Goal: Task Accomplishment & Management: Manage account settings

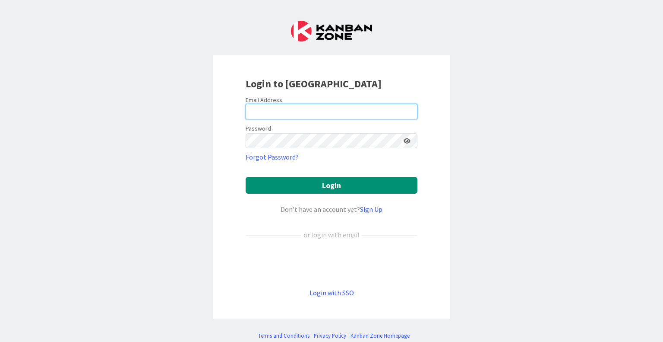
click at [261, 108] on input "email" at bounding box center [332, 112] width 172 height 16
type input "[PERSON_NAME][EMAIL_ADDRESS][PERSON_NAME][DOMAIN_NAME]"
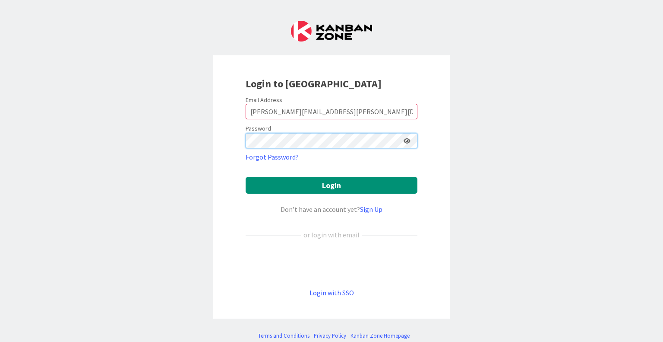
click at [246, 177] on button "Login" at bounding box center [332, 185] width 172 height 17
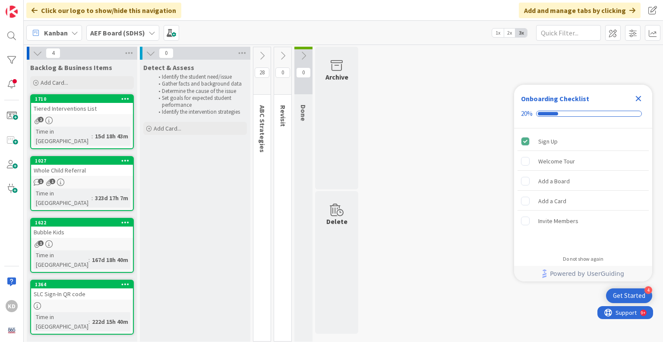
click at [643, 100] on icon "Close Checklist" at bounding box center [639, 98] width 10 height 10
click at [262, 59] on icon at bounding box center [262, 56] width 10 height 10
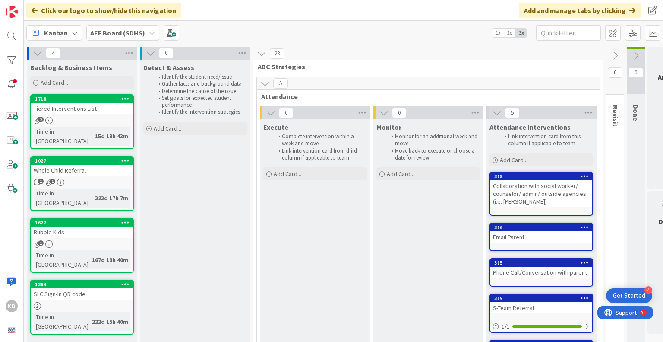
click at [261, 57] on icon at bounding box center [262, 54] width 10 height 10
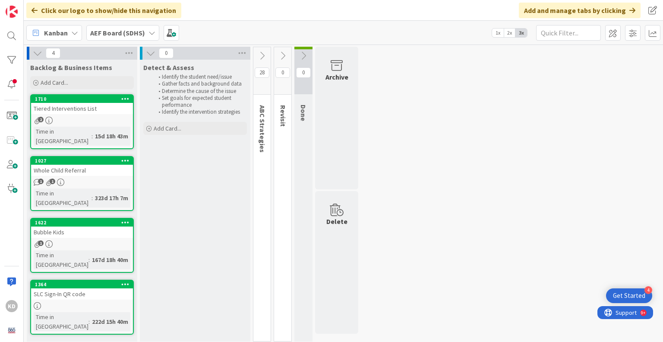
click at [73, 226] on div "Bubble Kids" at bounding box center [82, 231] width 102 height 11
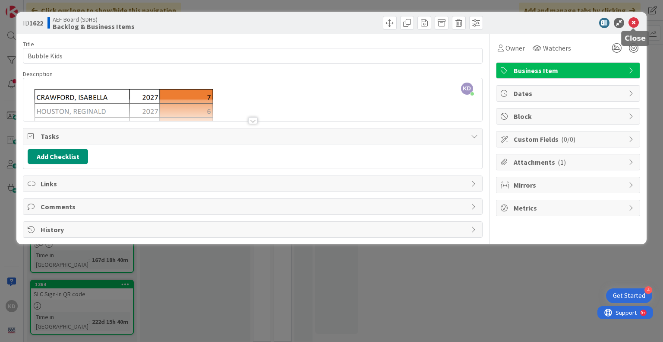
click at [637, 23] on icon at bounding box center [634, 23] width 10 height 10
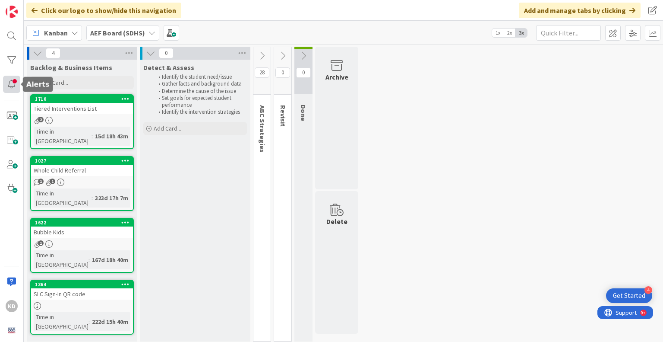
click at [15, 82] on div at bounding box center [11, 84] width 17 height 17
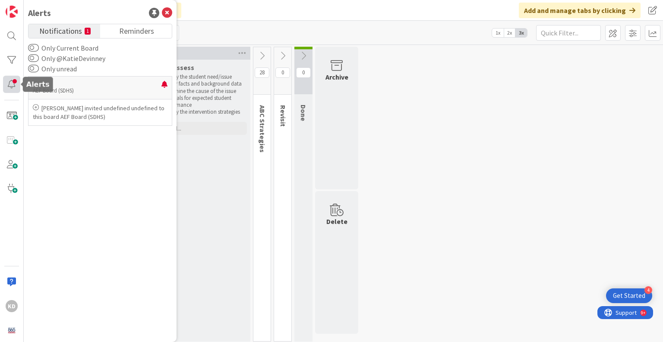
click at [15, 82] on div at bounding box center [11, 84] width 17 height 17
click at [171, 12] on icon at bounding box center [167, 13] width 10 height 10
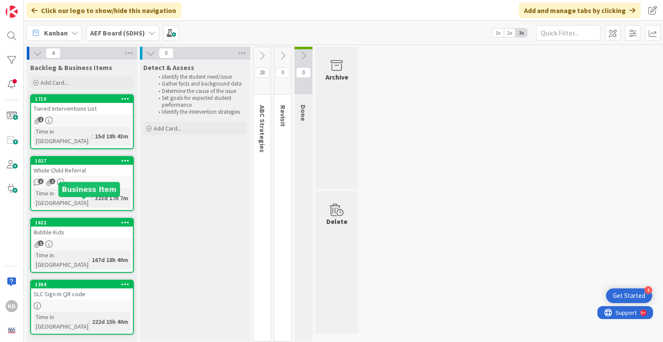
click at [79, 219] on div "1622" at bounding box center [84, 222] width 98 height 6
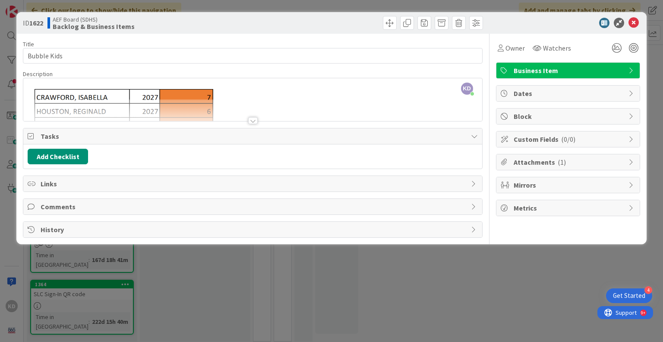
click at [252, 119] on div at bounding box center [253, 120] width 10 height 7
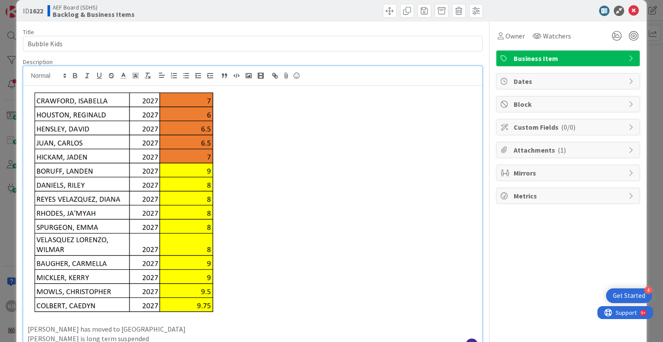
scroll to position [12, 0]
click at [631, 8] on icon at bounding box center [634, 11] width 10 height 10
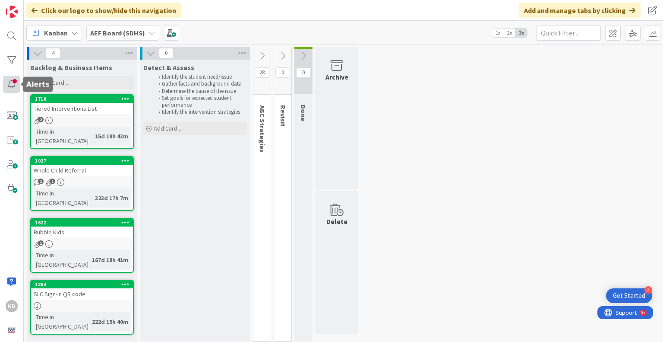
click at [12, 82] on div at bounding box center [11, 84] width 17 height 17
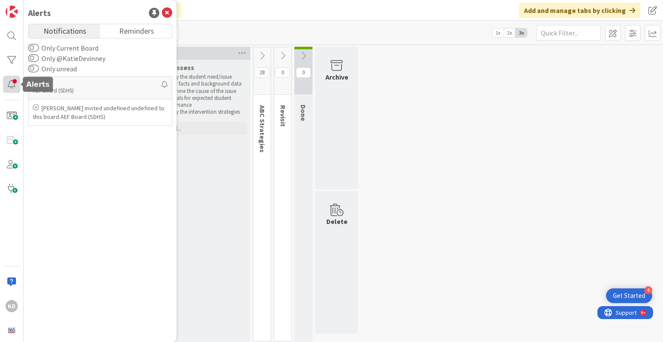
click at [12, 82] on div at bounding box center [11, 84] width 17 height 17
click at [168, 8] on icon at bounding box center [167, 13] width 10 height 10
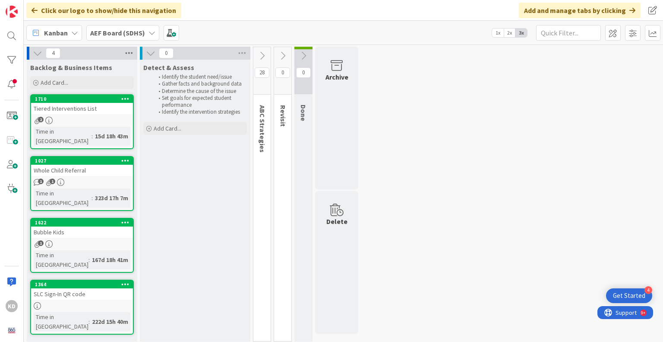
click at [128, 52] on icon at bounding box center [129, 53] width 11 height 13
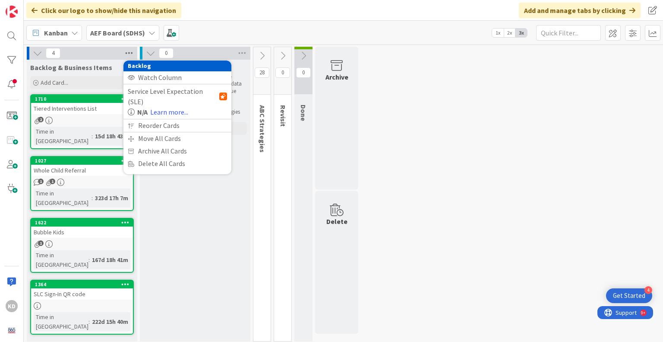
click at [128, 52] on icon at bounding box center [129, 53] width 11 height 13
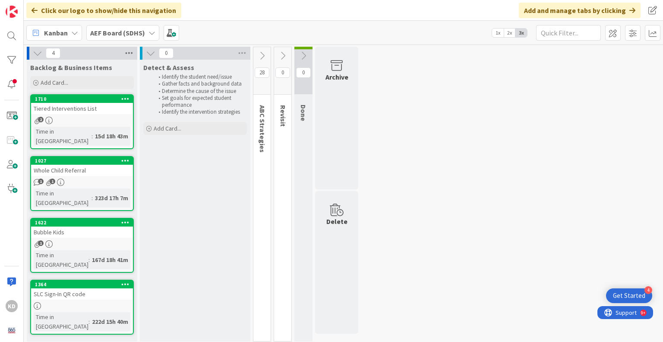
click at [128, 52] on icon at bounding box center [129, 53] width 11 height 13
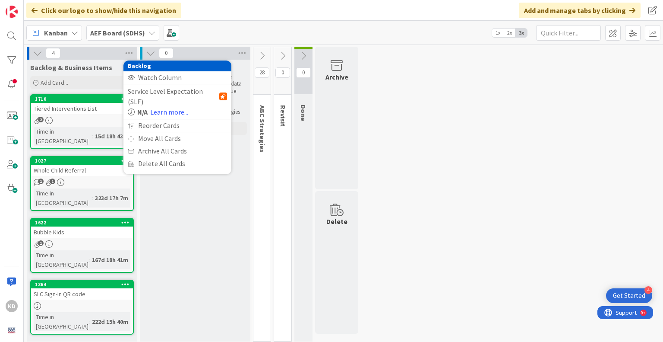
click at [59, 226] on div "Bubble Kids" at bounding box center [82, 231] width 102 height 11
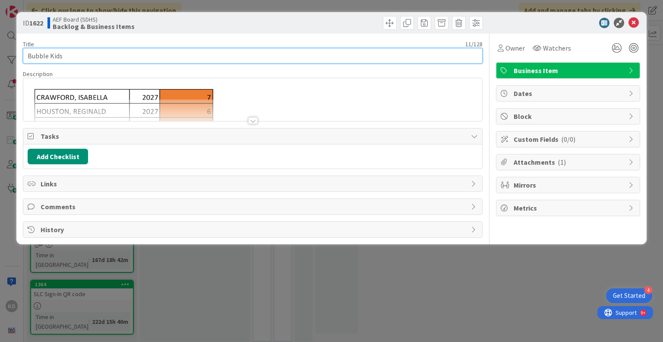
click at [107, 57] on input "Bubble Kids" at bounding box center [253, 56] width 460 height 16
type input "Bubble Kids / High Flyers"
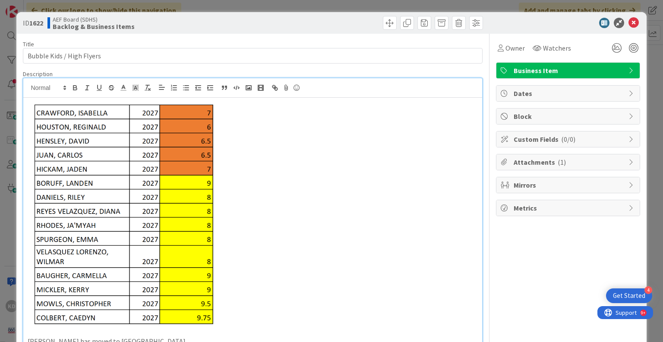
click at [248, 88] on div "KD [PERSON_NAME] just joined [PERSON_NAME] has moved to [PERSON_NAME] is long t…" at bounding box center [252, 221] width 459 height 286
click at [253, 113] on p at bounding box center [253, 212] width 450 height 227
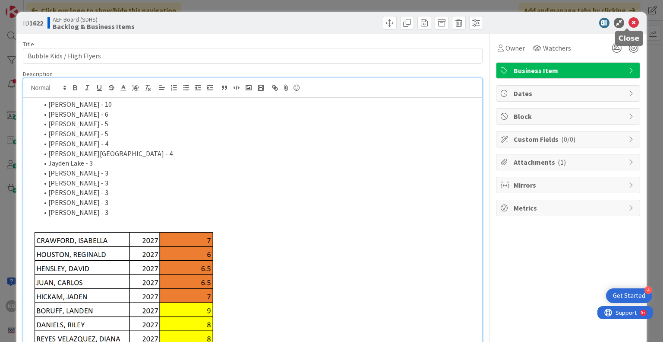
click at [630, 25] on icon at bounding box center [634, 23] width 10 height 10
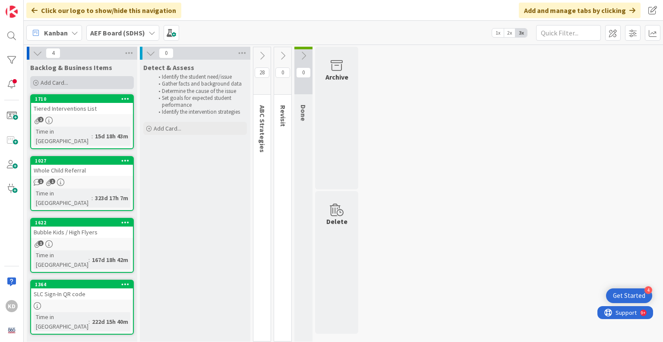
click at [51, 81] on span "Add Card..." at bounding box center [55, 83] width 28 height 8
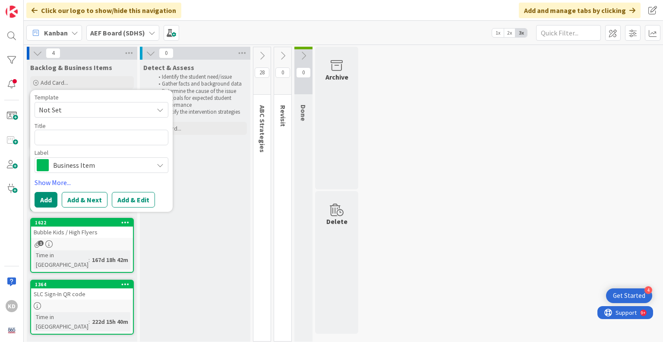
click at [65, 105] on span "Not Set" at bounding box center [93, 109] width 108 height 11
click at [61, 105] on span "Not Set" at bounding box center [93, 109] width 108 height 11
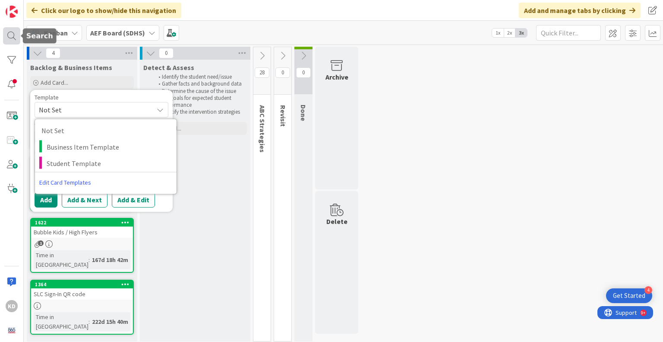
click at [15, 34] on div at bounding box center [11, 35] width 17 height 17
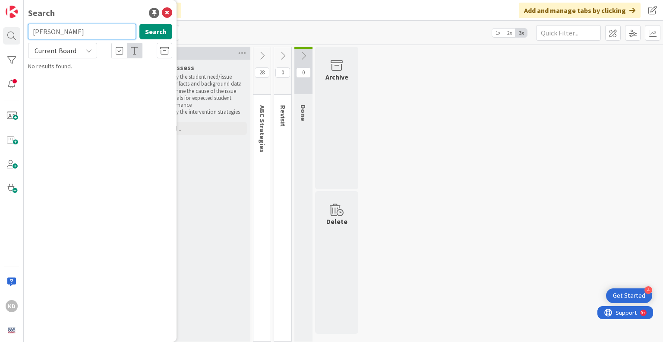
click at [67, 30] on input "[PERSON_NAME]" at bounding box center [82, 32] width 108 height 16
type input "[PERSON_NAME]"
click at [67, 30] on input "[PERSON_NAME]" at bounding box center [82, 32] width 108 height 16
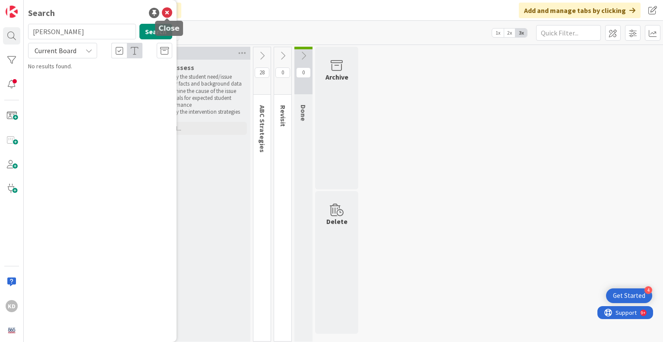
click at [169, 11] on icon at bounding box center [167, 13] width 10 height 10
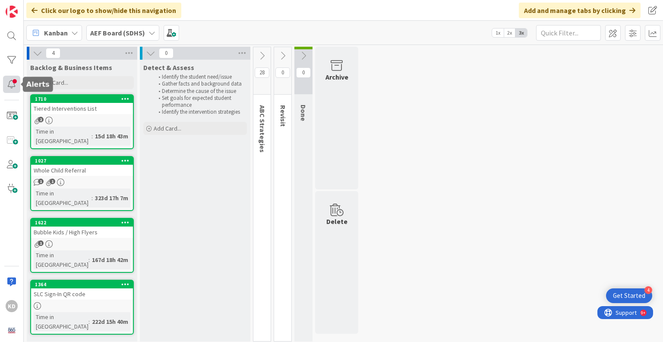
click at [13, 86] on div at bounding box center [11, 84] width 17 height 17
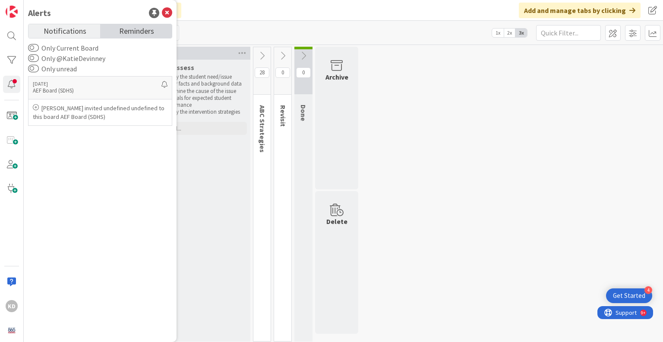
click at [149, 32] on span "Reminders" at bounding box center [136, 30] width 35 height 12
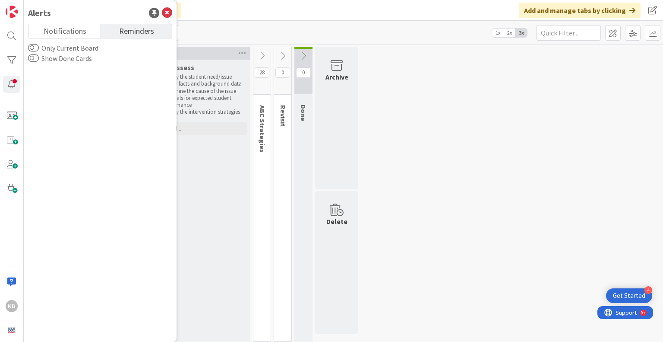
click at [171, 12] on icon at bounding box center [167, 13] width 10 height 10
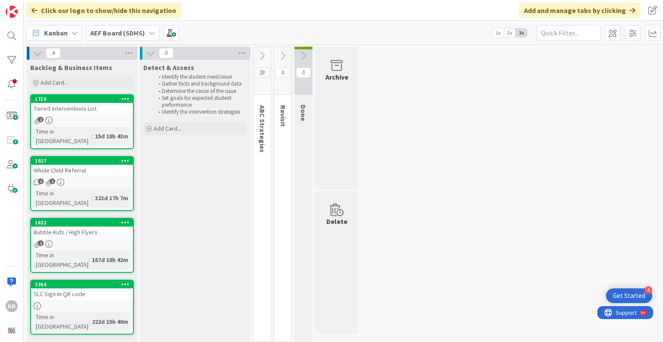
click at [266, 57] on icon at bounding box center [262, 56] width 10 height 10
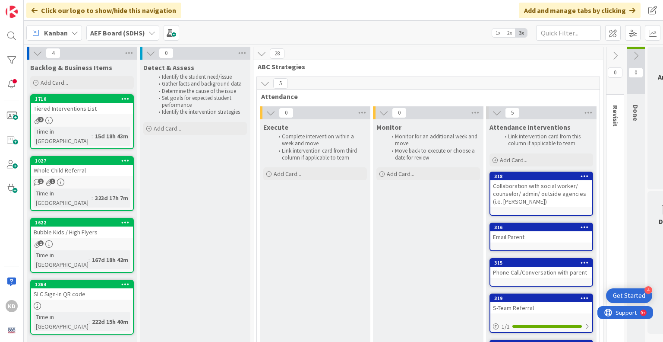
click at [258, 52] on icon at bounding box center [262, 54] width 10 height 10
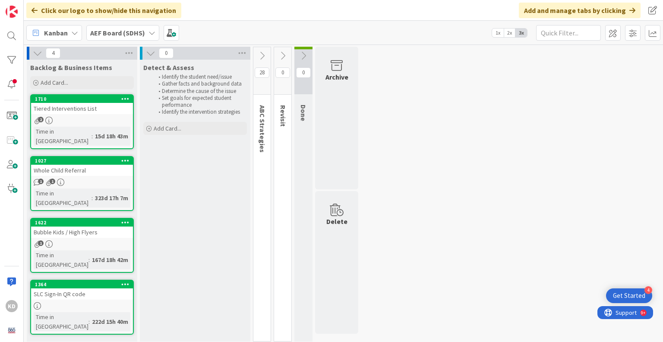
click at [57, 165] on div "Whole Child Referral" at bounding box center [82, 170] width 102 height 11
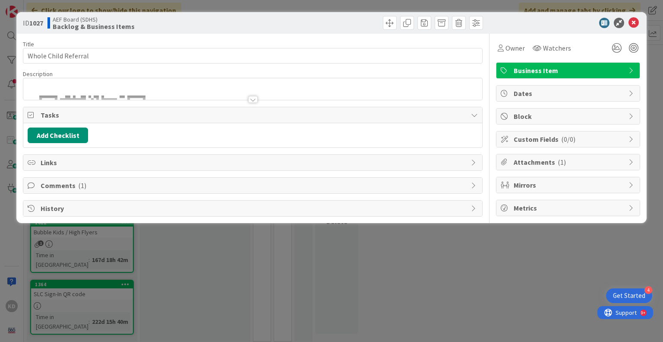
click at [254, 99] on div at bounding box center [253, 99] width 10 height 7
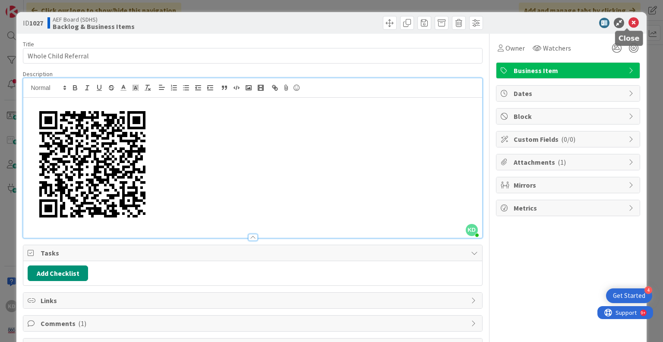
click at [630, 23] on icon at bounding box center [634, 23] width 10 height 10
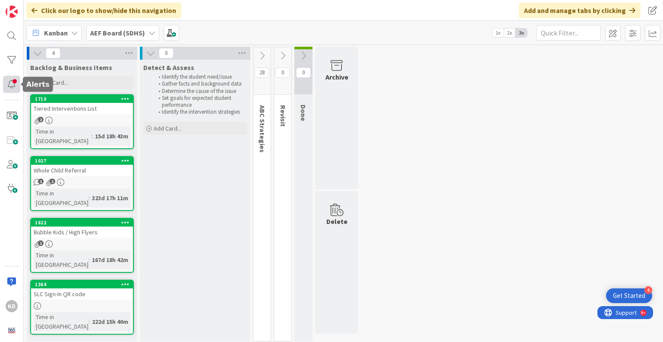
click at [10, 89] on div at bounding box center [11, 84] width 17 height 17
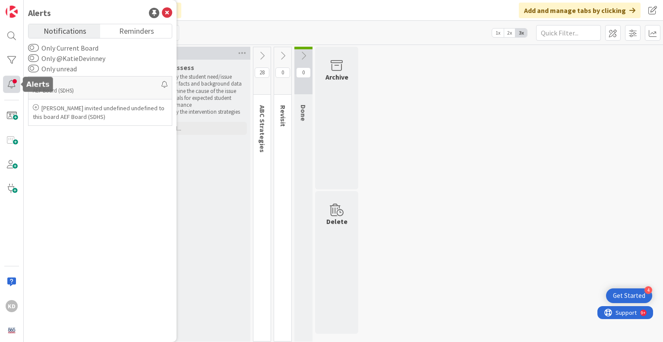
click at [10, 89] on div at bounding box center [11, 84] width 17 height 17
click at [3, 86] on div at bounding box center [11, 84] width 17 height 17
click at [169, 11] on icon at bounding box center [167, 13] width 10 height 10
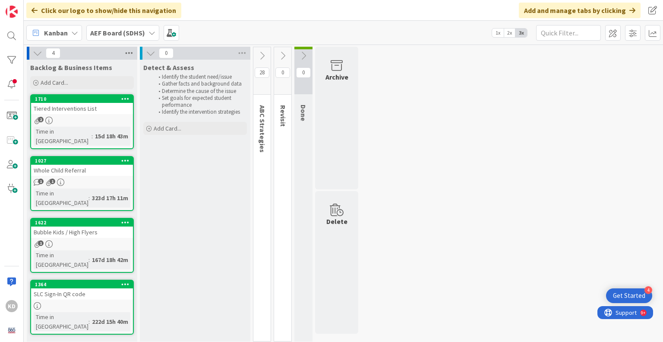
click at [130, 53] on icon at bounding box center [129, 53] width 11 height 13
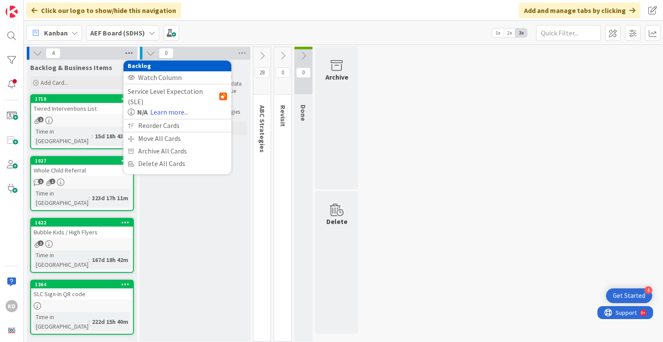
click at [130, 53] on icon at bounding box center [129, 53] width 11 height 13
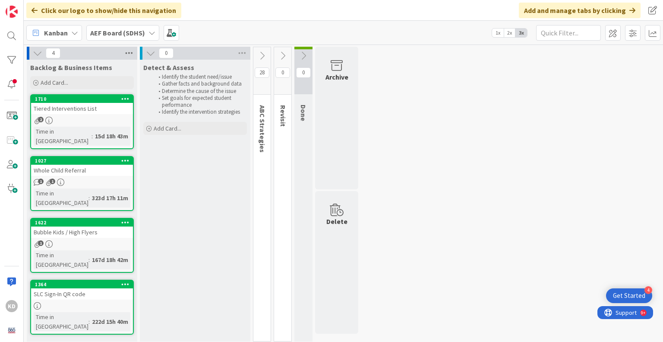
click at [130, 53] on icon at bounding box center [129, 53] width 11 height 13
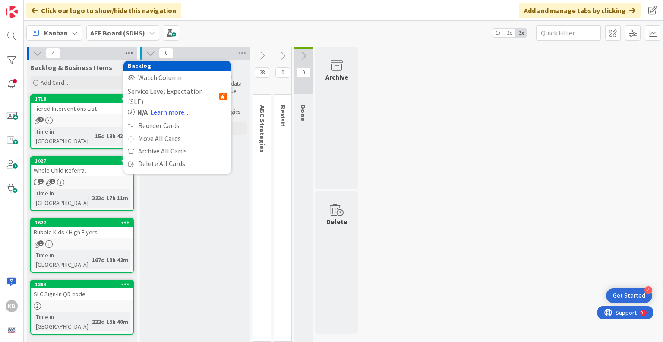
click at [130, 53] on icon at bounding box center [129, 53] width 11 height 13
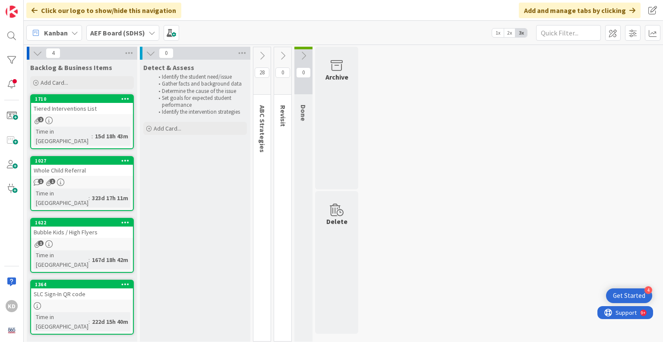
click at [54, 305] on div "Backlog & Business Items Add Card... Template Not Set Not Set Business Item Tem…" at bounding box center [82, 201] width 111 height 282
click at [654, 36] on span at bounding box center [653, 33] width 16 height 16
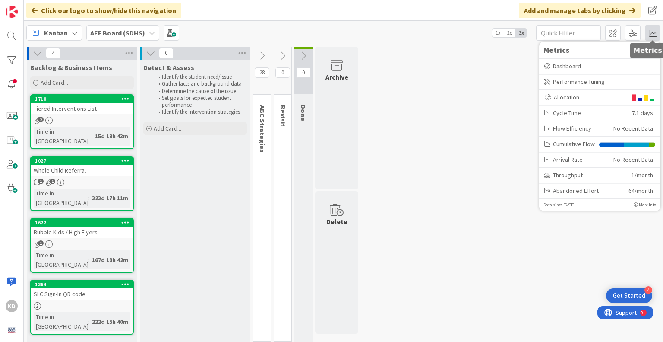
click at [654, 36] on span at bounding box center [653, 33] width 16 height 16
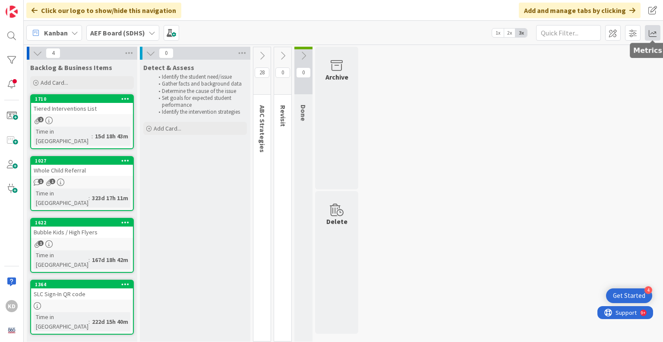
click at [654, 36] on span at bounding box center [653, 33] width 16 height 16
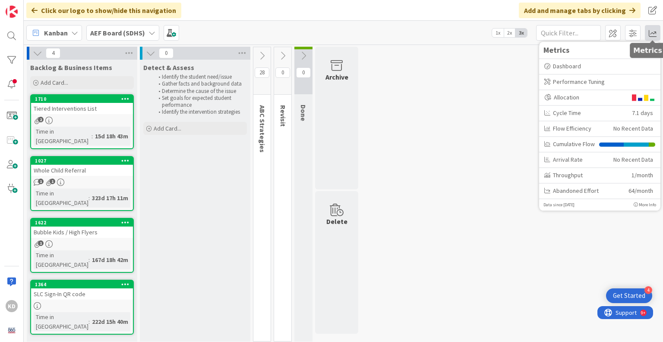
click at [654, 36] on span at bounding box center [653, 33] width 16 height 16
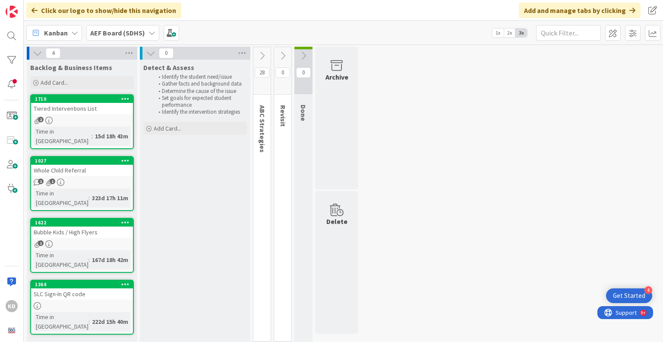
click at [97, 34] on b "AEF Board (SDHS)" at bounding box center [117, 33] width 55 height 9
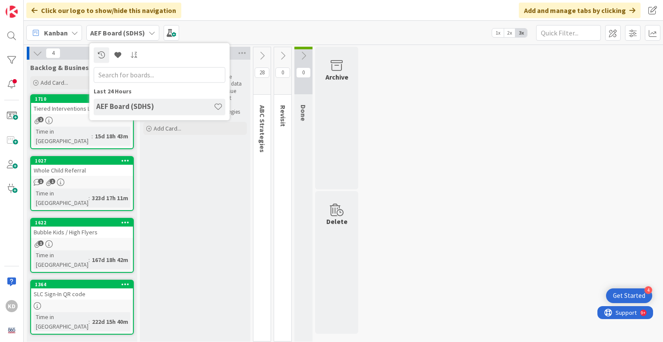
click at [97, 34] on b "AEF Board (SDHS)" at bounding box center [117, 33] width 55 height 9
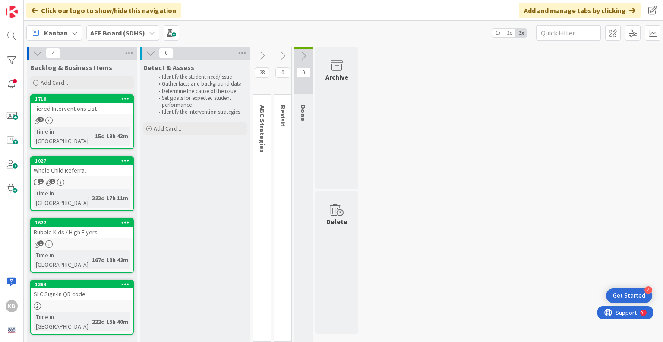
drag, startPoint x: 83, startPoint y: 309, endPoint x: 66, endPoint y: 312, distance: 17.5
click at [66, 312] on div "Backlog & Business Items Add Card... Template Not Set Not Set Business Item Tem…" at bounding box center [82, 201] width 111 height 282
click at [12, 114] on span at bounding box center [11, 115] width 17 height 17
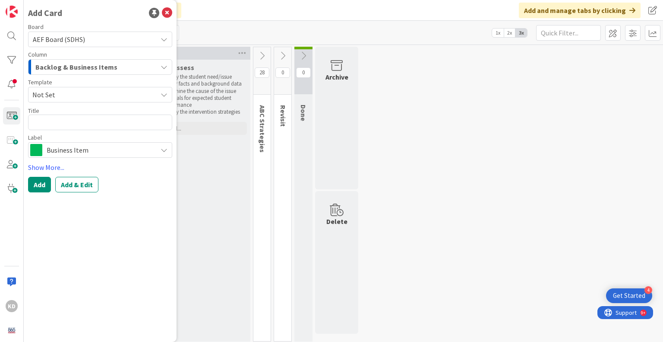
click at [51, 66] on span "Backlog & Business Items" at bounding box center [76, 66] width 82 height 11
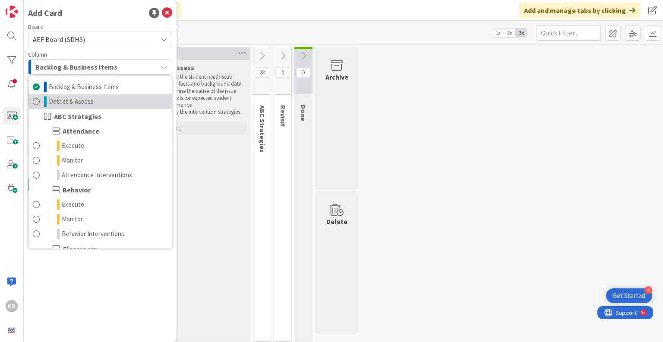
click at [38, 103] on span at bounding box center [36, 101] width 7 height 10
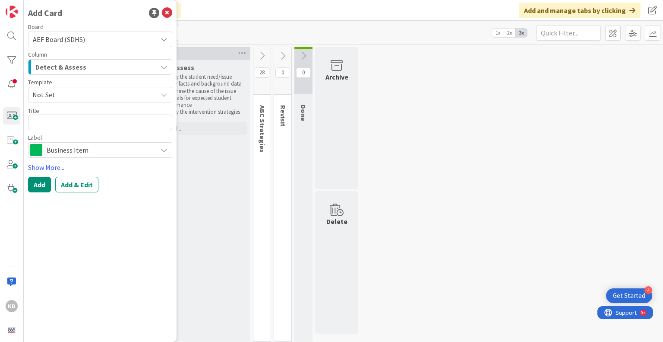
click at [51, 92] on span "Not Set" at bounding box center [91, 94] width 118 height 11
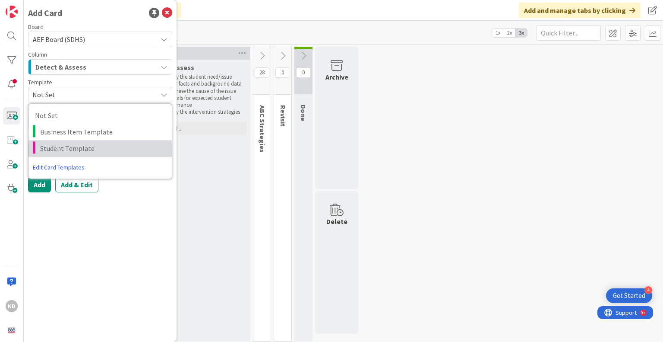
click at [59, 149] on span "Student Template" at bounding box center [102, 148] width 125 height 11
type textarea "x"
type textarea "Student Template"
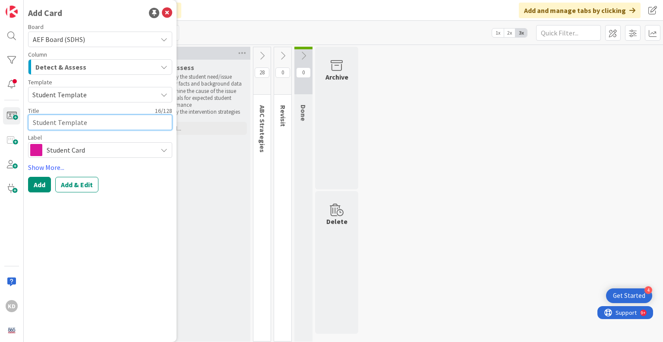
click at [54, 122] on textarea "Student Template" at bounding box center [100, 122] width 144 height 16
drag, startPoint x: 89, startPoint y: 121, endPoint x: 13, endPoint y: 124, distance: 76.5
click at [13, 124] on div "KD Add Card Board AEF Board (SDHS) Column Detect & Assess Backlog & Business It…" at bounding box center [12, 171] width 24 height 342
type textarea "x"
type textarea "C"
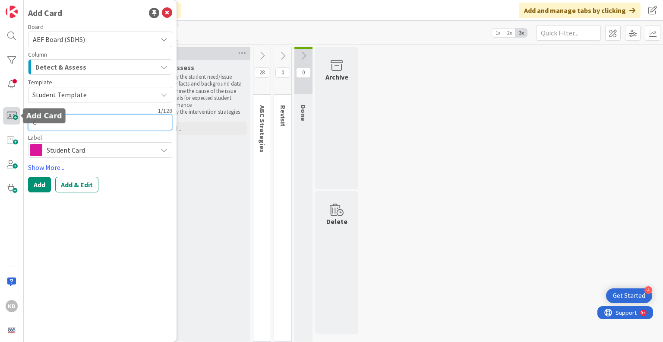
type textarea "x"
type textarea "Ca"
type textarea "x"
type textarea "Car"
type textarea "x"
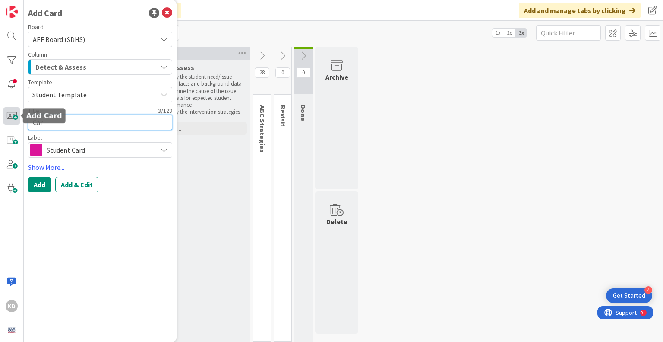
type textarea "[PERSON_NAME]"
type textarea "x"
type textarea "[PERSON_NAME]"
type textarea "x"
type textarea "[PERSON_NAME]"
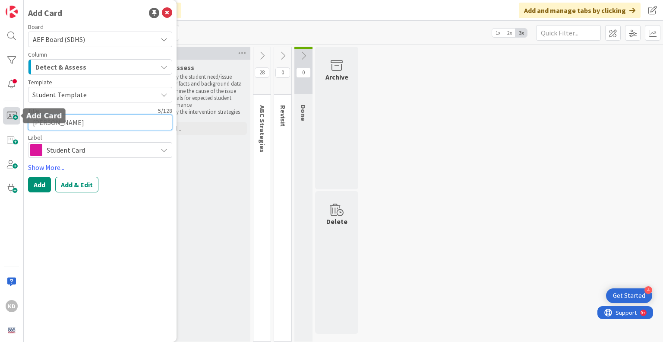
type textarea "x"
type textarea "[PERSON_NAME]"
type textarea "x"
type textarea "[PERSON_NAME]"
type textarea "x"
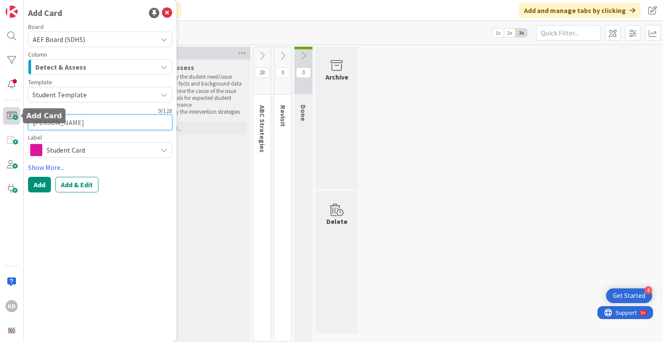
type textarea "[PERSON_NAME]"
type textarea "x"
type textarea "[PERSON_NAME]"
type textarea "x"
type textarea "[PERSON_NAME]"
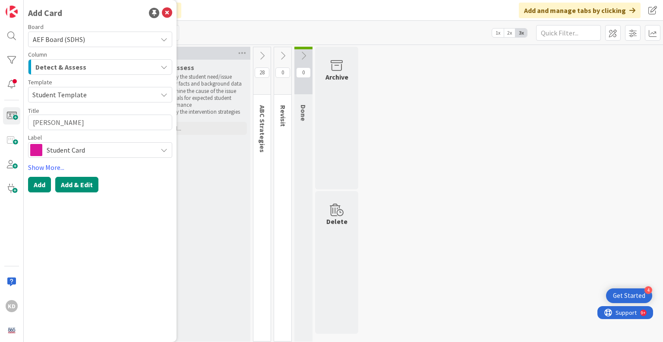
click at [65, 183] on button "Add & Edit" at bounding box center [76, 185] width 43 height 16
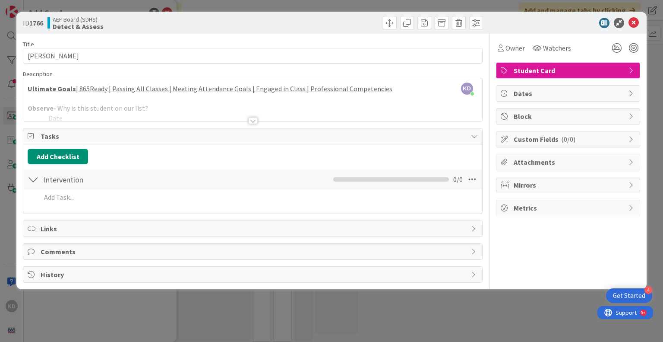
click at [133, 123] on div "Title 11 / 128 [PERSON_NAME] Description KD [PERSON_NAME] just joined Ultimate …" at bounding box center [253, 158] width 460 height 249
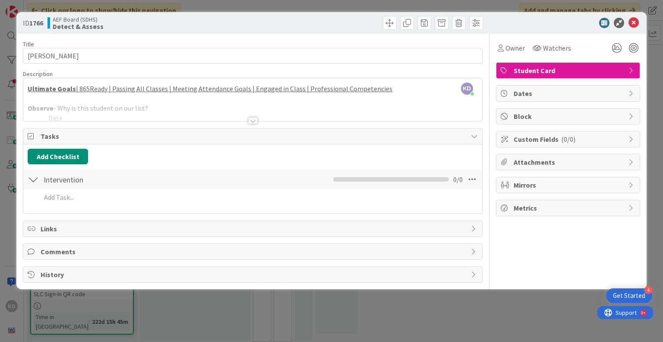
click at [255, 119] on div at bounding box center [253, 120] width 10 height 7
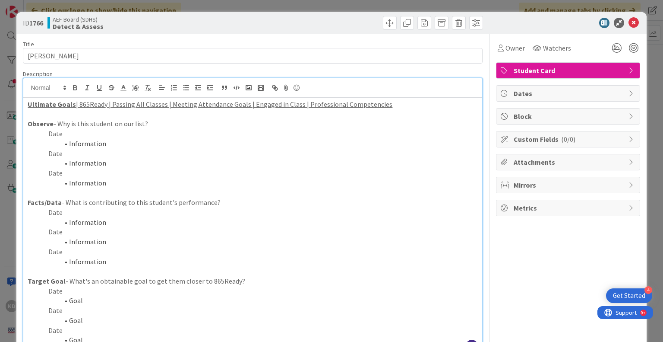
click at [201, 181] on li "Information" at bounding box center [258, 183] width 440 height 10
click at [327, 101] on u "| 865Ready | Passing All Classes | Meeting Attendance Goals | Engaged in Class …" at bounding box center [234, 104] width 317 height 9
click at [276, 138] on p "Date" at bounding box center [253, 134] width 450 height 10
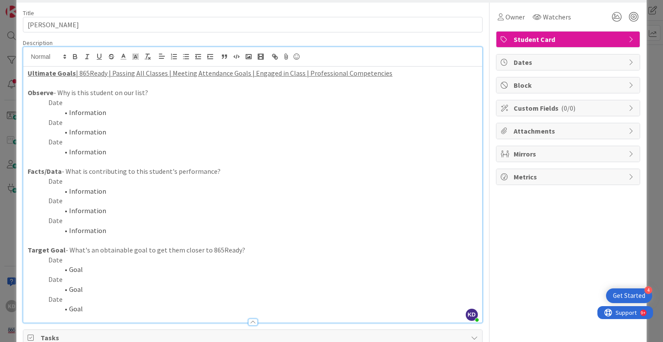
scroll to position [32, 0]
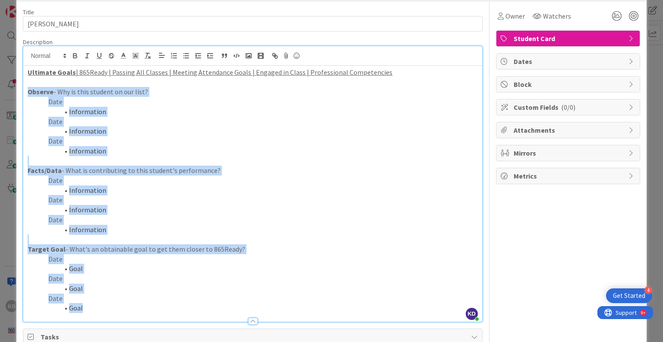
drag, startPoint x: 90, startPoint y: 307, endPoint x: 28, endPoint y: 95, distance: 220.6
click at [28, 95] on div "Ultimate Goals | 865Ready | Passing All Classes | Meeting Attendance Goals | En…" at bounding box center [252, 194] width 459 height 256
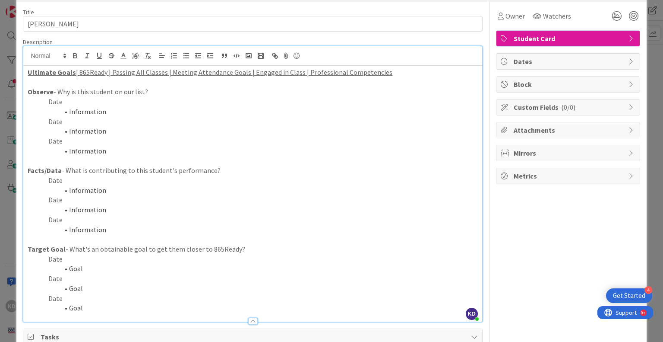
scroll to position [0, 0]
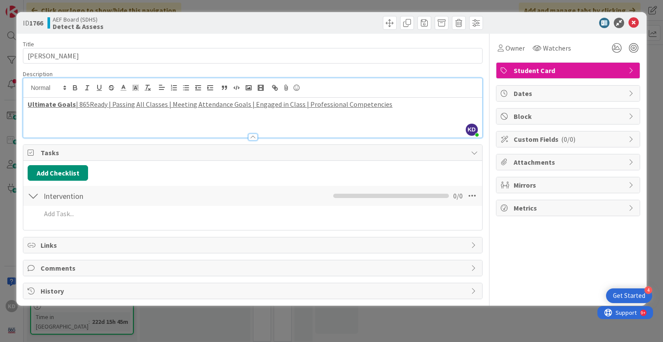
click at [427, 127] on p at bounding box center [253, 124] width 450 height 10
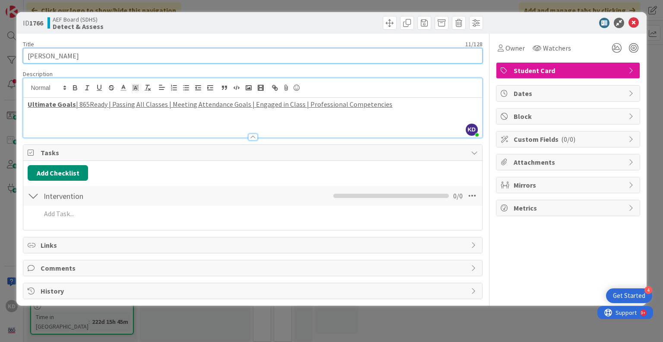
click at [98, 52] on input "[PERSON_NAME]" at bounding box center [253, 56] width 460 height 16
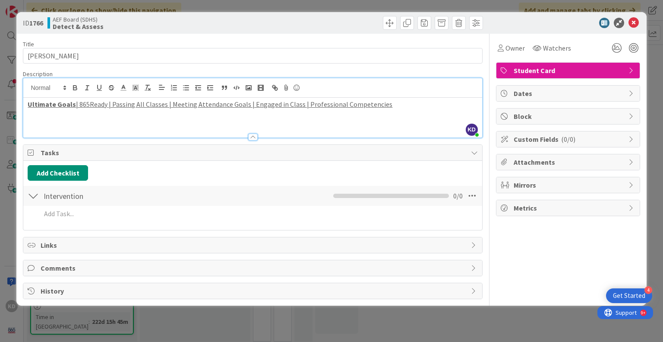
click at [36, 124] on p at bounding box center [253, 124] width 450 height 10
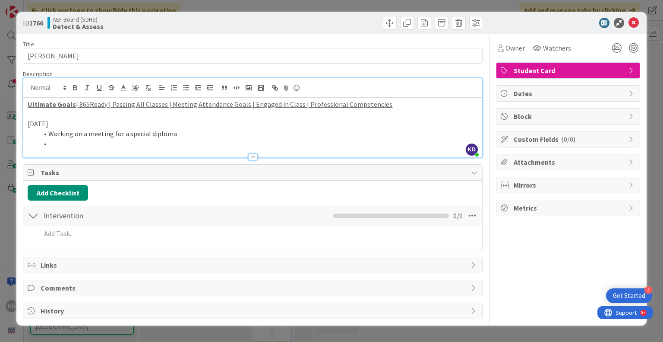
click at [145, 133] on li "Working on a meeting for a special diploma" at bounding box center [258, 134] width 440 height 10
click at [140, 145] on li at bounding box center [258, 144] width 440 height 10
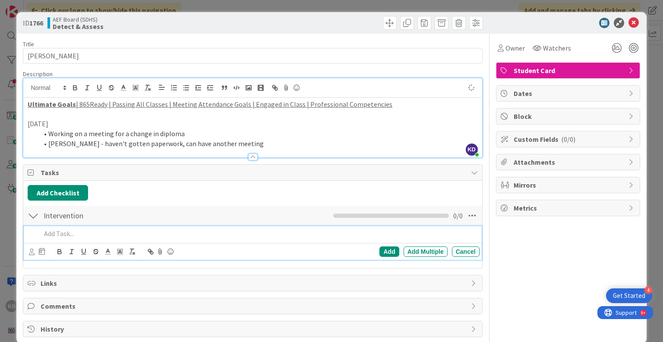
click at [50, 231] on p at bounding box center [258, 233] width 435 height 10
click at [384, 251] on div "Add" at bounding box center [389, 251] width 19 height 10
click at [235, 232] on p "set up meeting with parent" at bounding box center [258, 233] width 435 height 10
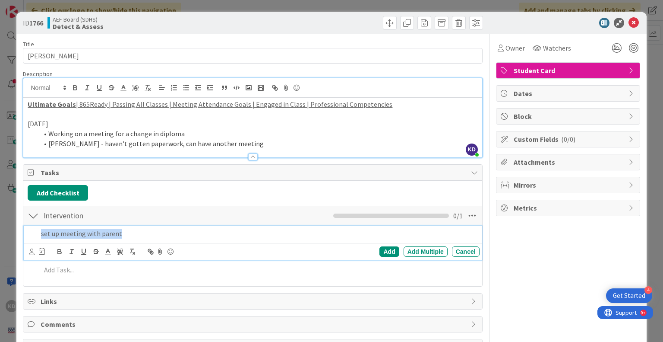
click at [235, 232] on p "set up meeting with parent" at bounding box center [258, 233] width 435 height 10
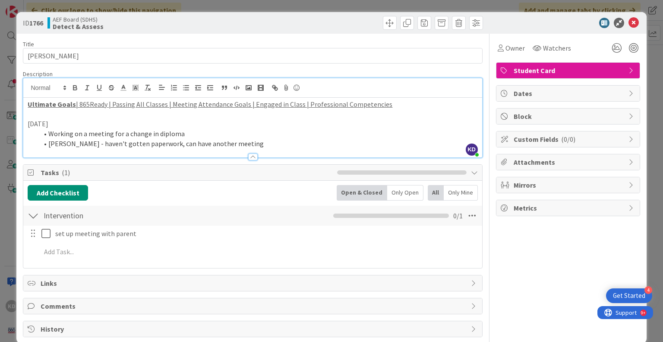
click at [264, 144] on li "[PERSON_NAME] - haven't gotten paperwork, can have another meeting" at bounding box center [258, 144] width 440 height 10
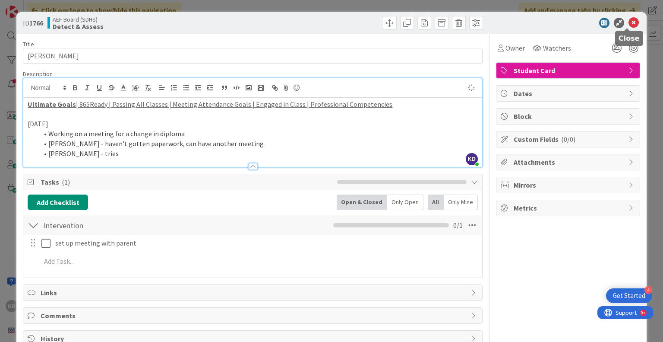
click at [629, 22] on icon at bounding box center [634, 23] width 10 height 10
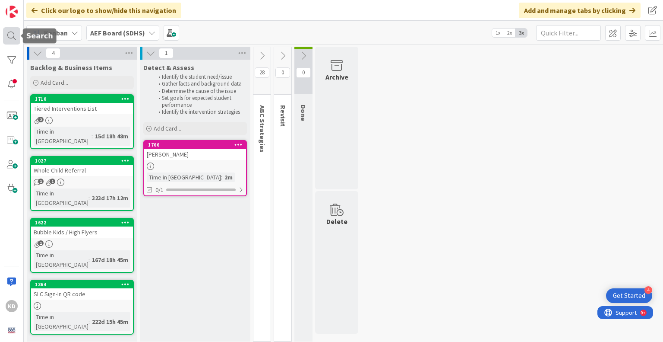
click at [16, 38] on div at bounding box center [11, 35] width 17 height 17
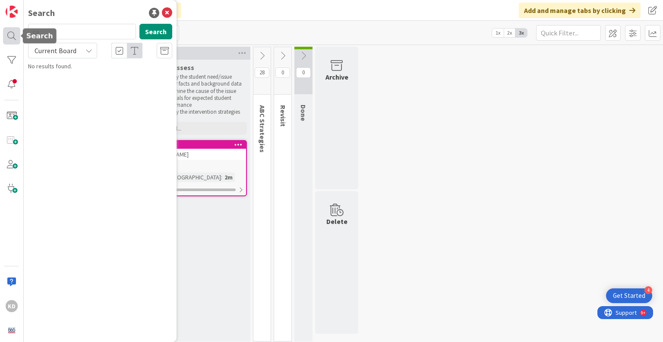
type input "c"
type input "mowls"
click at [56, 55] on span "Current Board" at bounding box center [56, 50] width 42 height 9
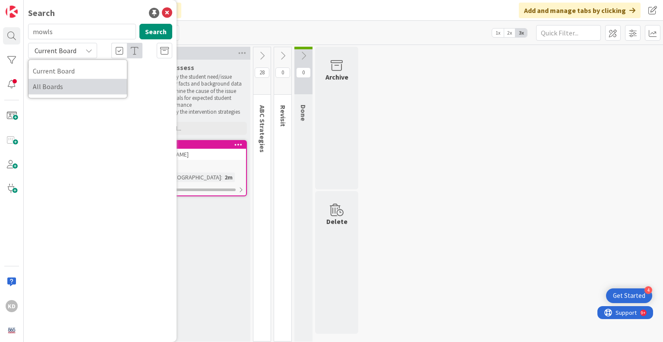
click at [62, 92] on span "All Boards" at bounding box center [78, 86] width 90 height 13
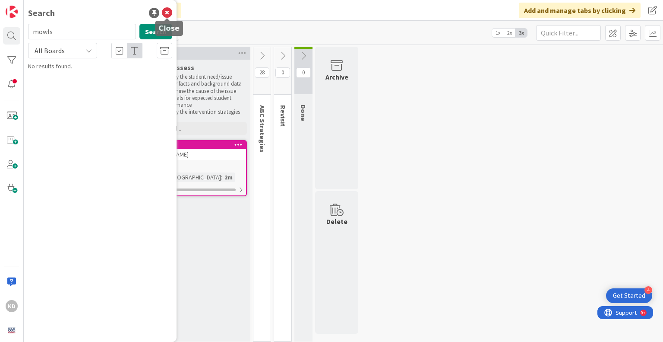
click at [169, 18] on div at bounding box center [168, 19] width 6 height 3
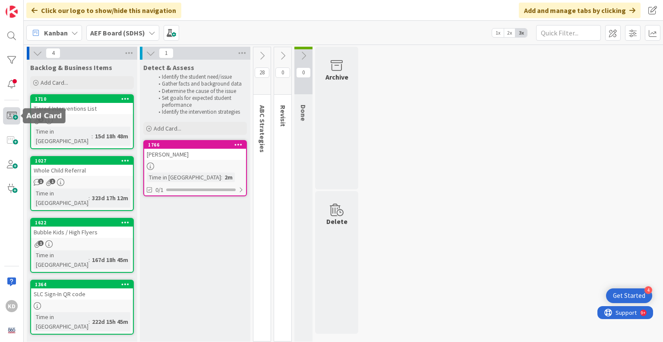
click at [11, 113] on span at bounding box center [11, 115] width 17 height 17
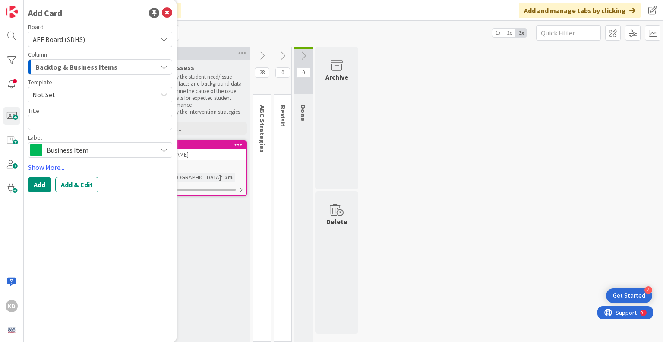
click at [75, 66] on span "Backlog & Business Items" at bounding box center [76, 66] width 82 height 11
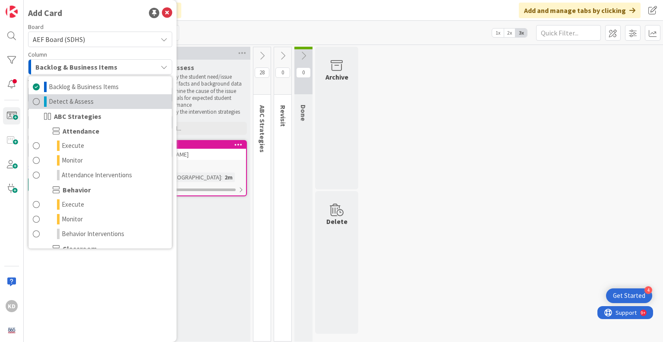
click at [36, 102] on span at bounding box center [36, 101] width 7 height 10
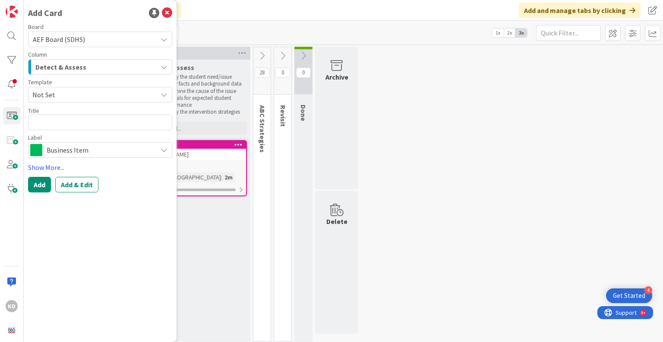
click at [70, 88] on span "Not Set" at bounding box center [100, 95] width 144 height 16
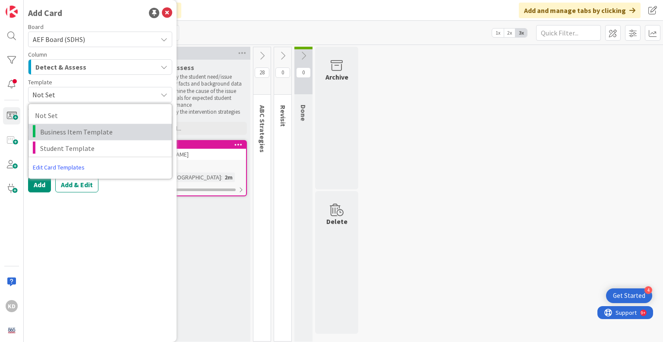
click at [74, 127] on span "Business Item Template" at bounding box center [102, 131] width 125 height 11
type textarea "x"
type textarea "Business Item Template"
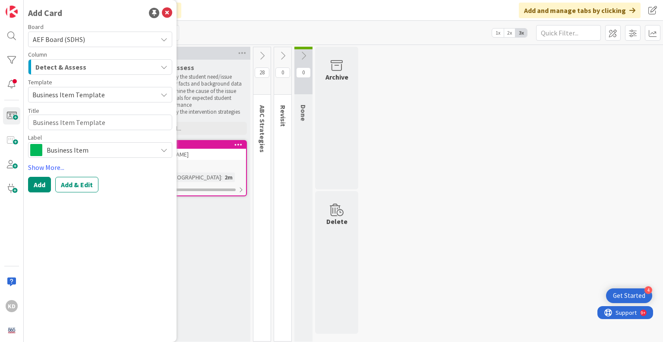
click at [80, 91] on span "Business Item Template" at bounding box center [91, 94] width 118 height 11
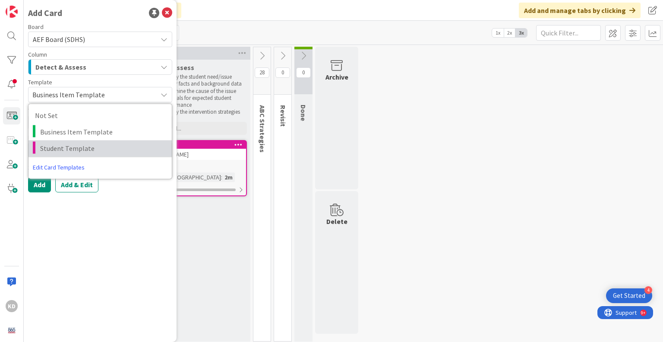
click at [82, 150] on span "Student Template" at bounding box center [102, 148] width 125 height 11
type textarea "x"
type textarea "Student Template"
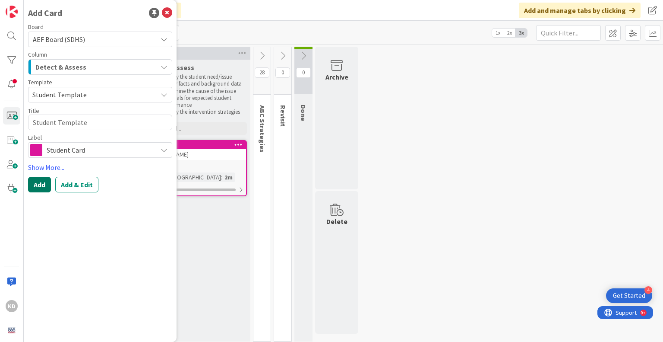
click at [42, 187] on button "Add" at bounding box center [39, 185] width 23 height 16
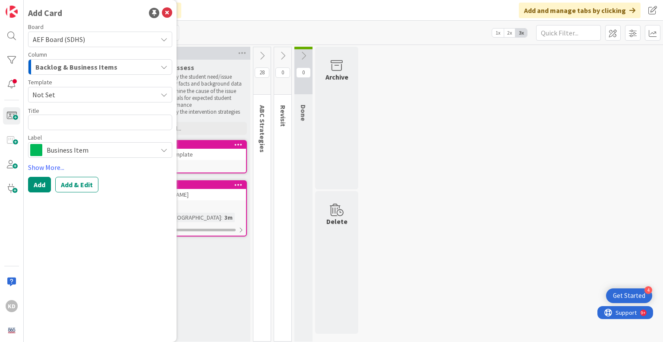
click at [135, 149] on span "Business Item" at bounding box center [100, 150] width 106 height 12
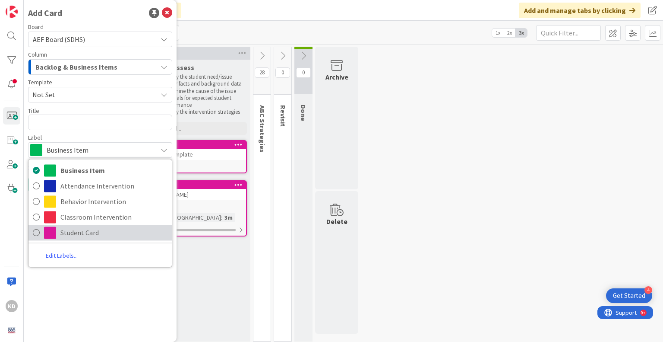
click at [103, 232] on span "Student Card" at bounding box center [113, 232] width 107 height 13
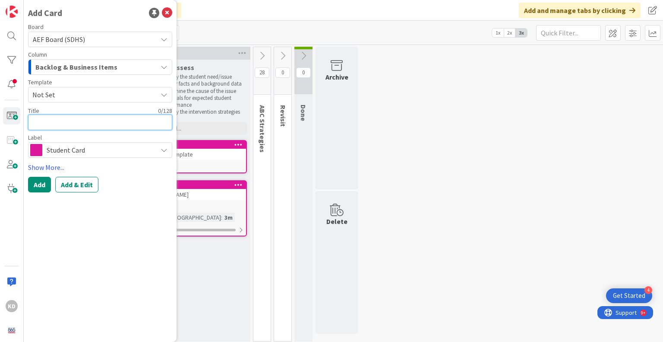
click at [62, 126] on textarea at bounding box center [100, 122] width 144 height 16
type textarea "x"
type textarea "A"
type textarea "x"
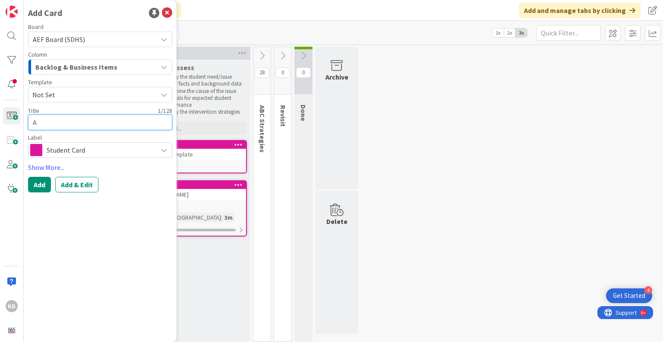
type textarea "AE"
type textarea "x"
type textarea "A"
type textarea "x"
type textarea "C"
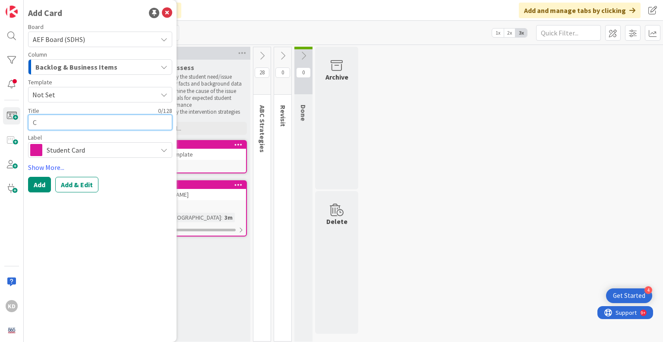
type textarea "x"
type textarea "Ch"
type textarea "x"
type textarea "Chr"
type textarea "x"
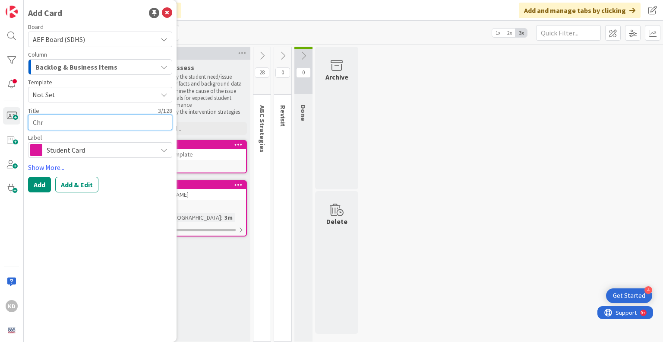
type textarea "Chri"
type textarea "x"
type textarea "[PERSON_NAME]"
type textarea "x"
type textarea "[PERSON_NAME]"
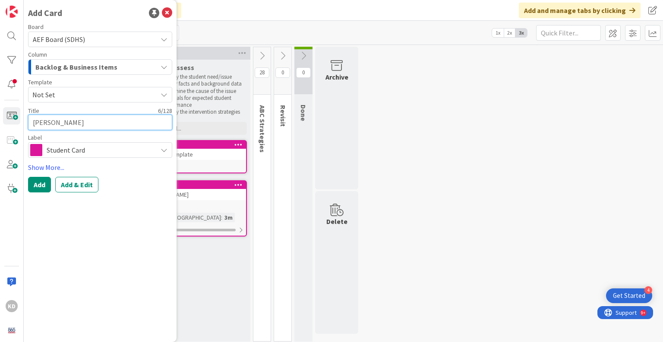
type textarea "x"
type textarea "[PERSON_NAME]"
type textarea "x"
type textarea "[PERSON_NAME]"
type textarea "x"
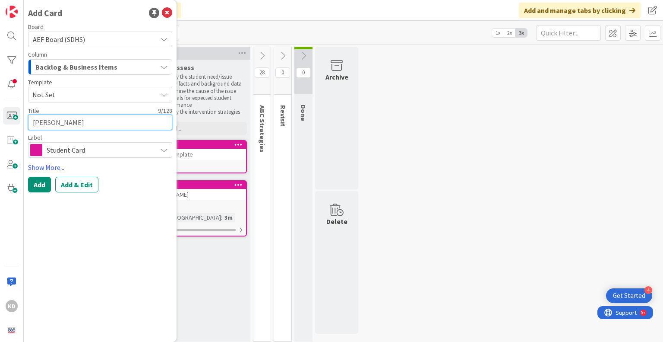
type textarea "[PERSON_NAME]"
type textarea "x"
type textarea "[PERSON_NAME]"
click at [43, 182] on button "Add" at bounding box center [39, 185] width 23 height 16
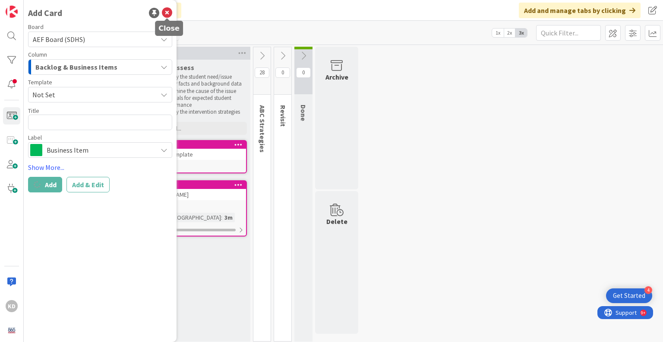
click at [166, 12] on icon at bounding box center [167, 13] width 10 height 10
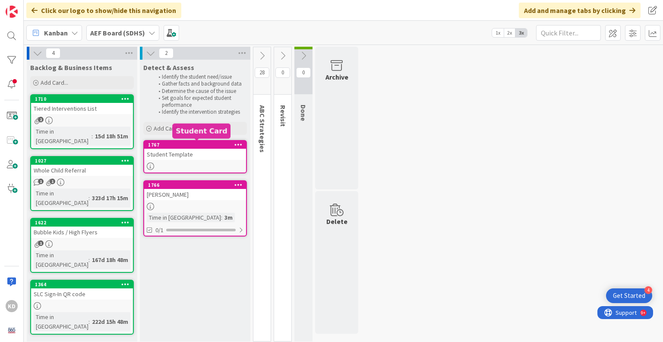
click at [181, 151] on div "Student Template" at bounding box center [195, 154] width 102 height 11
click at [238, 144] on icon at bounding box center [239, 144] width 8 height 6
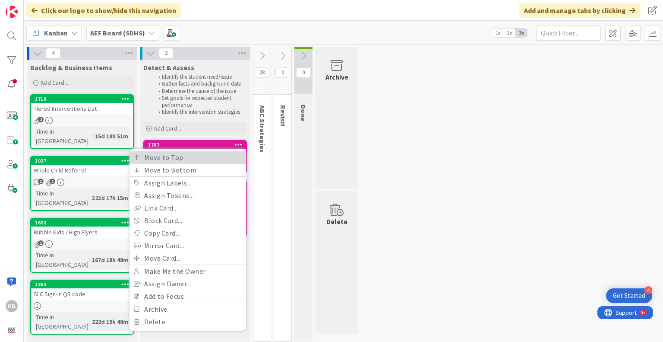
click at [190, 153] on link "Move to Top" at bounding box center [188, 157] width 117 height 13
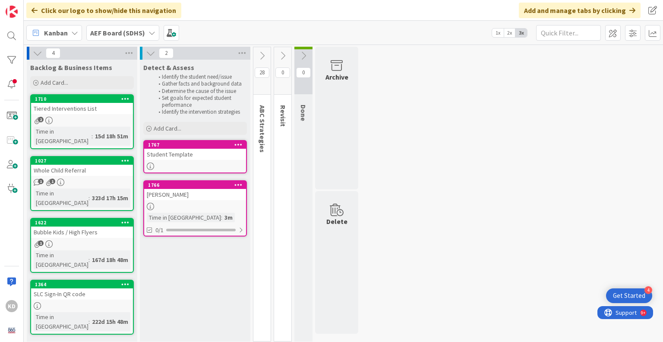
click at [190, 153] on div "Student Template" at bounding box center [195, 154] width 102 height 11
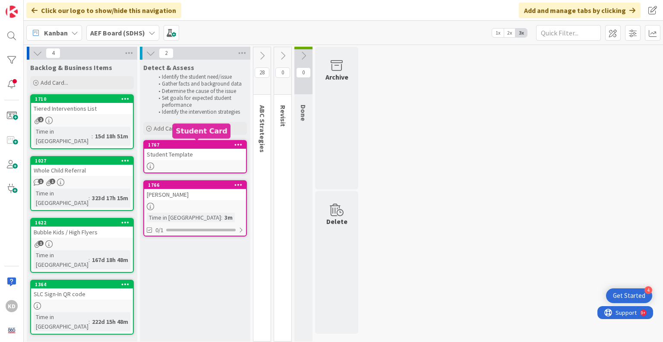
click at [214, 143] on div "1767" at bounding box center [197, 145] width 98 height 6
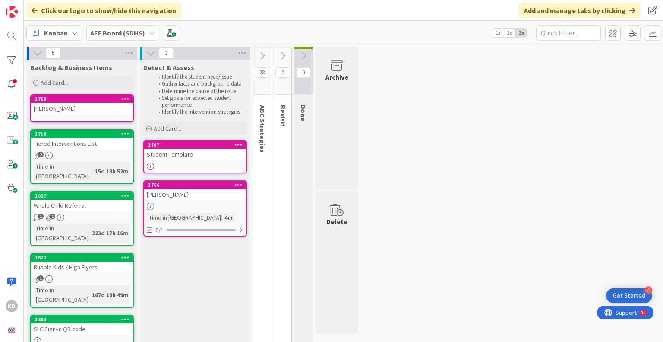
click at [238, 145] on icon at bounding box center [239, 144] width 8 height 6
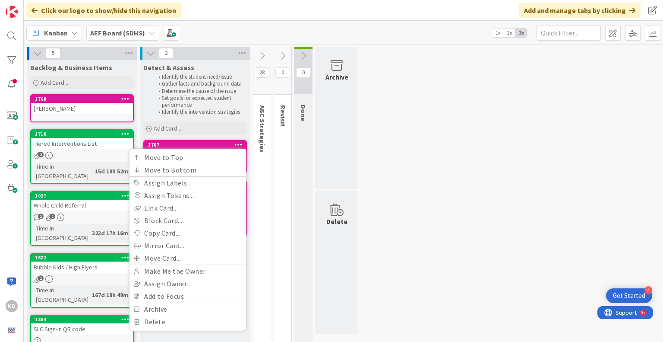
click at [81, 107] on div "[PERSON_NAME]" at bounding box center [82, 108] width 102 height 11
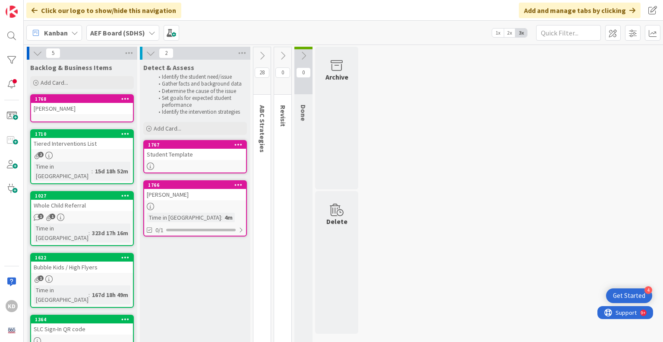
click at [129, 97] on icon at bounding box center [125, 98] width 8 height 6
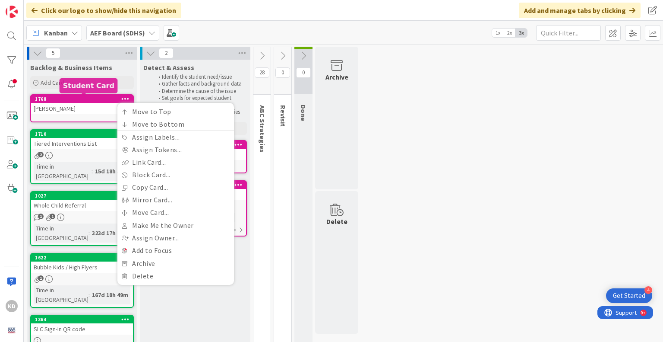
click at [81, 103] on div "[PERSON_NAME]" at bounding box center [82, 108] width 102 height 11
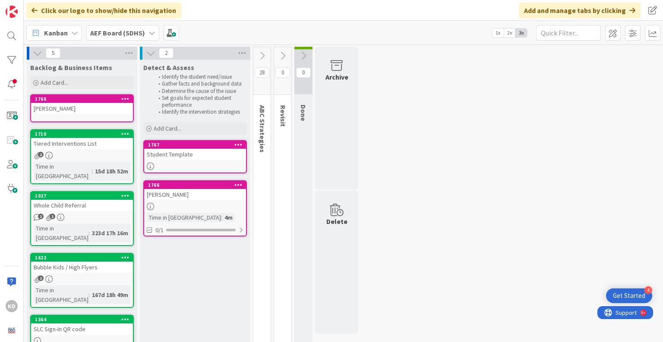
click at [81, 103] on div "[PERSON_NAME]" at bounding box center [82, 108] width 102 height 11
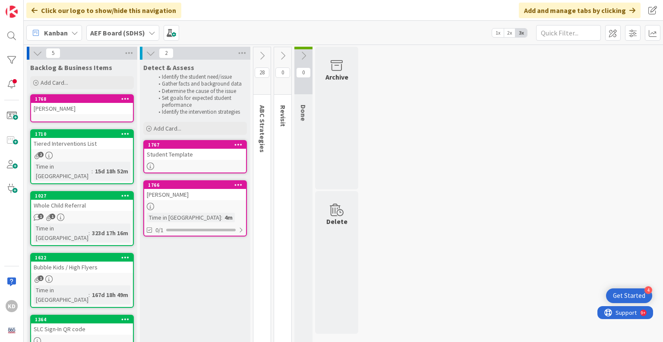
click at [81, 103] on div "[PERSON_NAME]" at bounding box center [82, 108] width 102 height 11
click at [197, 261] on div "Detect & Assess Identify the student need/issue Gather facts and background dat…" at bounding box center [195, 218] width 111 height 317
click at [239, 182] on icon at bounding box center [239, 184] width 8 height 6
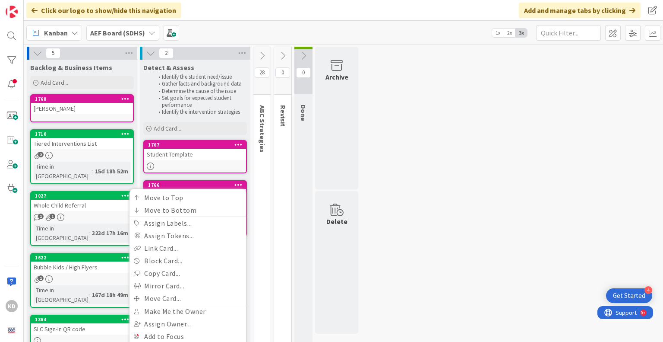
click at [68, 102] on div "1768 Move to Top Move to Bottom Assign Labels... Assign Tokens... Link Card... …" at bounding box center [82, 99] width 102 height 8
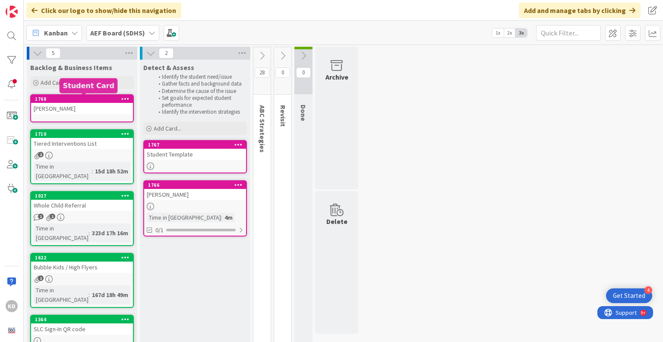
click at [68, 102] on div "1768" at bounding box center [84, 99] width 98 height 6
click at [9, 82] on div at bounding box center [11, 84] width 17 height 17
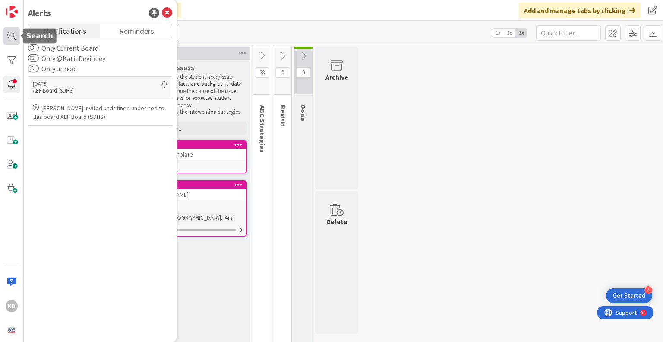
click at [8, 41] on div at bounding box center [11, 35] width 17 height 17
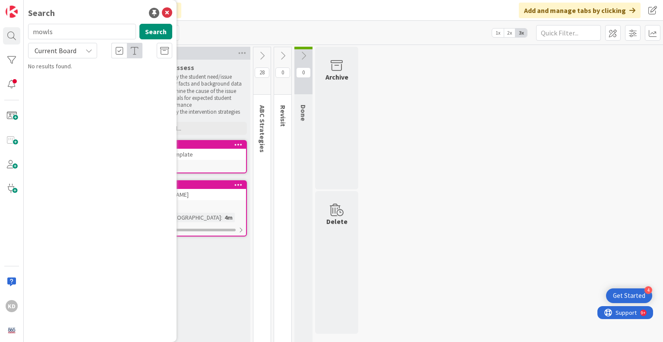
click at [71, 35] on input "mowls" at bounding box center [82, 32] width 108 height 16
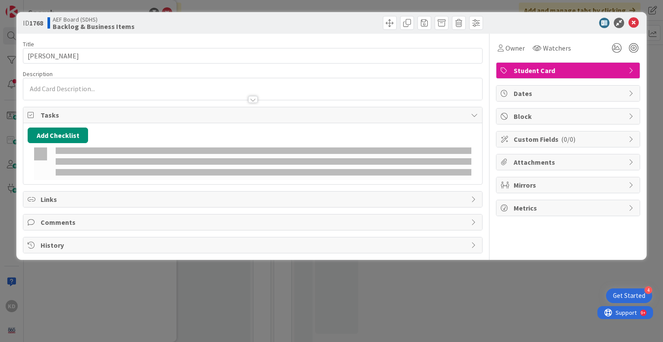
click at [84, 89] on div at bounding box center [252, 89] width 459 height 22
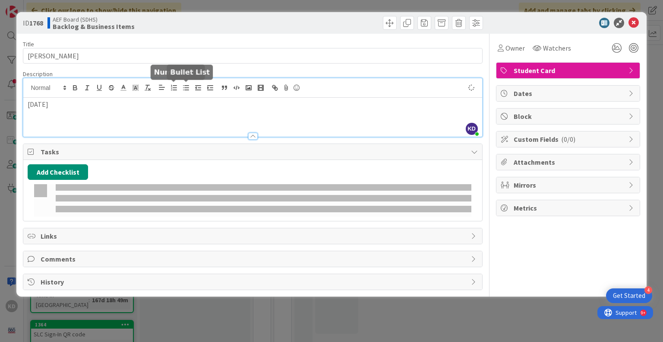
click at [188, 86] on icon "button" at bounding box center [186, 88] width 8 height 8
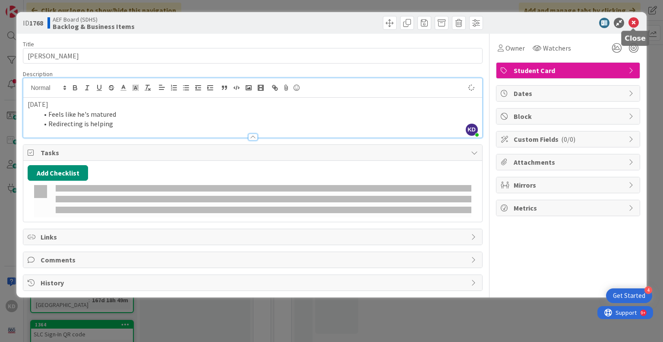
click at [631, 20] on icon at bounding box center [634, 23] width 10 height 10
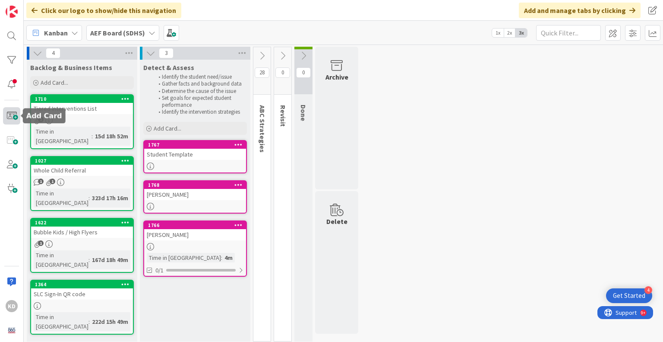
click at [15, 113] on span at bounding box center [11, 115] width 17 height 17
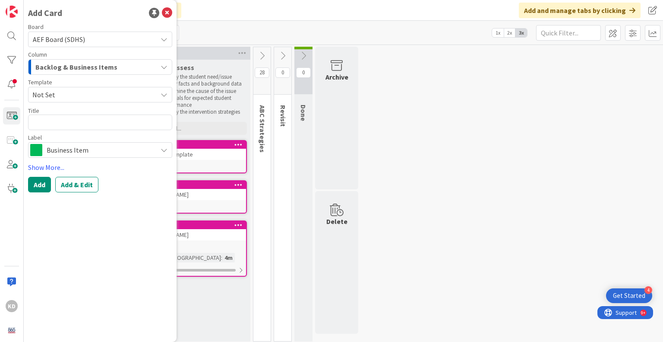
click at [85, 62] on span "Backlog & Business Items" at bounding box center [76, 66] width 82 height 11
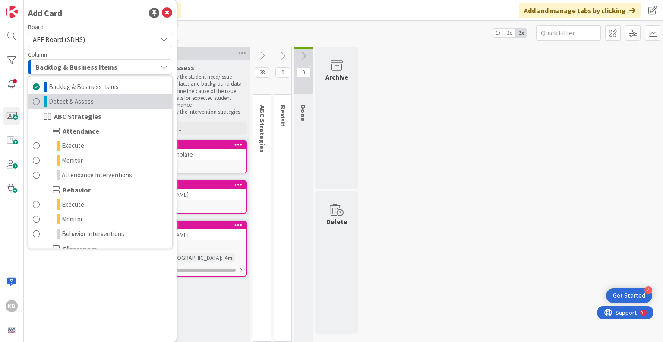
click at [36, 101] on span at bounding box center [36, 101] width 7 height 10
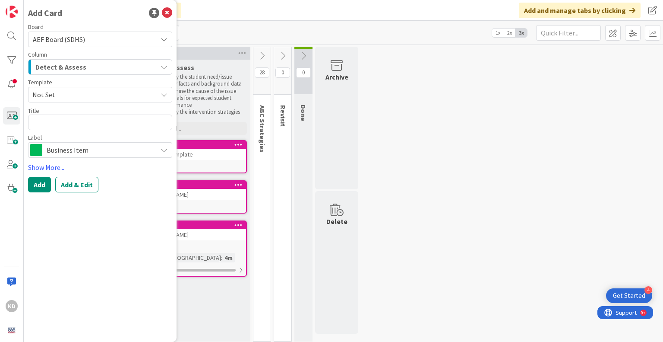
click at [49, 96] on span "Not Set" at bounding box center [91, 94] width 118 height 11
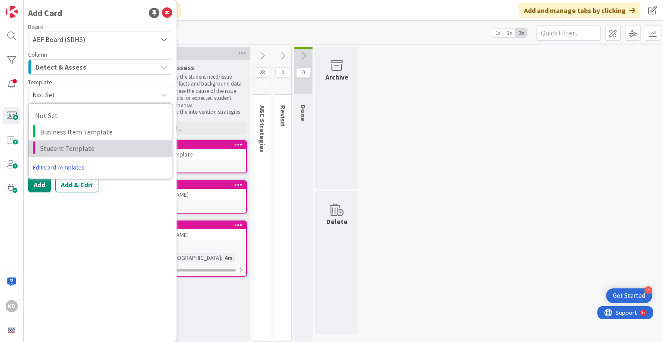
click at [49, 143] on span "Student Template" at bounding box center [102, 148] width 125 height 11
type textarea "x"
type textarea "Student Template"
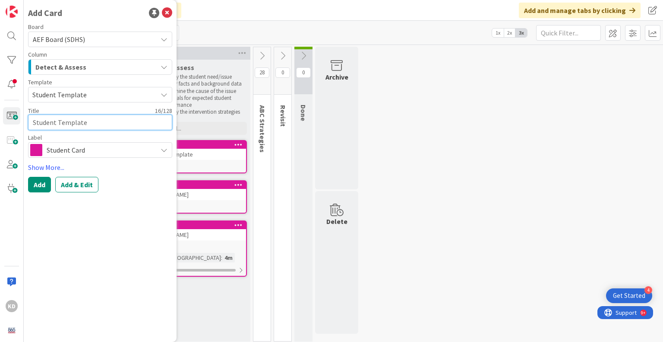
click at [60, 122] on textarea "Student Template" at bounding box center [100, 122] width 144 height 16
type textarea "x"
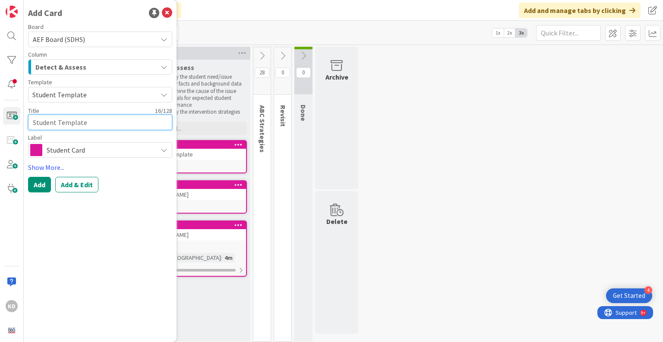
type textarea "J"
type textarea "x"
type textarea "[PERSON_NAME]"
type textarea "x"
type textarea "[PERSON_NAME]"
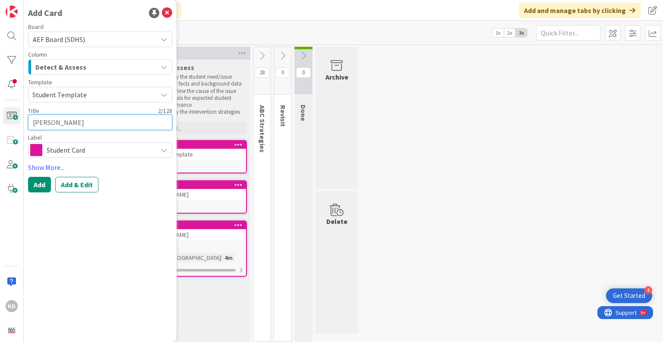
type textarea "x"
type textarea "JOsh"
type textarea "x"
type textarea "JOsh"
type textarea "x"
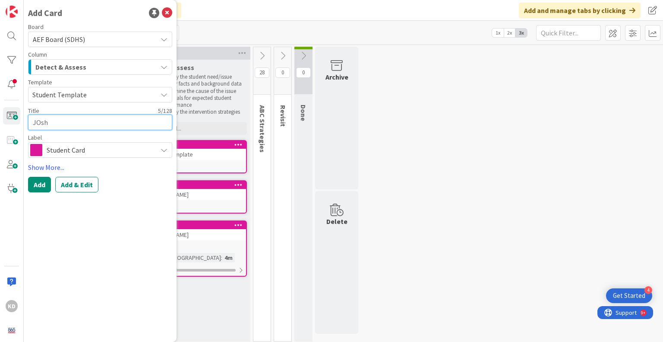
type textarea "JOsh L"
type textarea "x"
type textarea "JOsh"
type textarea "x"
type textarea "JOsh"
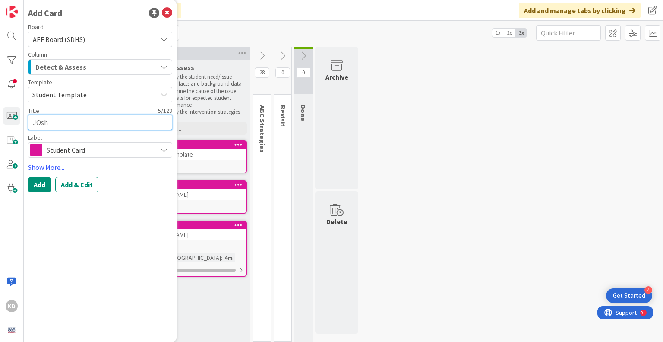
type textarea "x"
type textarea "[PERSON_NAME]"
type textarea "x"
type textarea "[PERSON_NAME]"
type textarea "x"
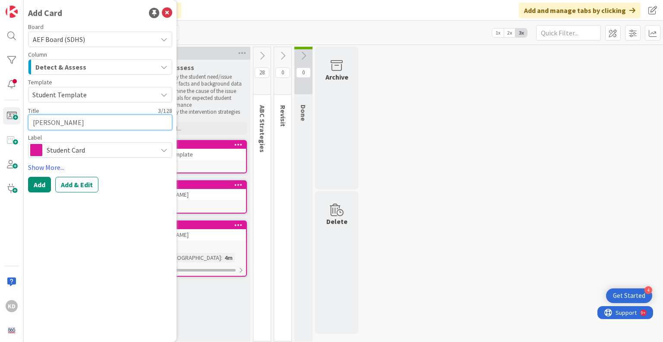
type textarea "J"
type textarea "x"
type textarea "Jo"
type textarea "x"
type textarea "[PERSON_NAME]"
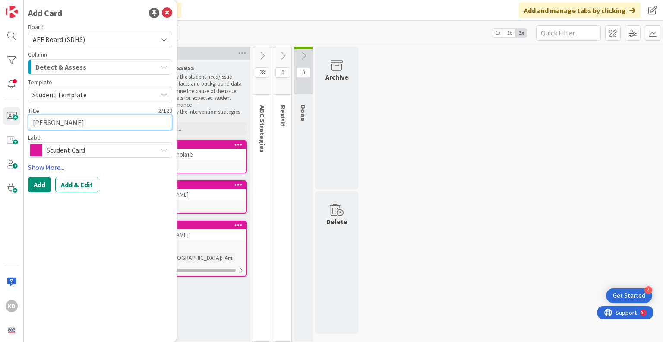
type textarea "x"
type textarea "[PERSON_NAME]"
type textarea "x"
type textarea "[PERSON_NAME]"
type textarea "x"
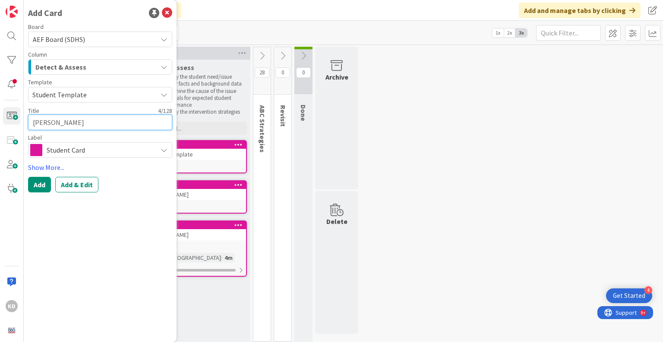
type textarea "[PERSON_NAME]"
type textarea "x"
type textarea "[PERSON_NAME]"
type textarea "x"
type textarea "[PERSON_NAME]"
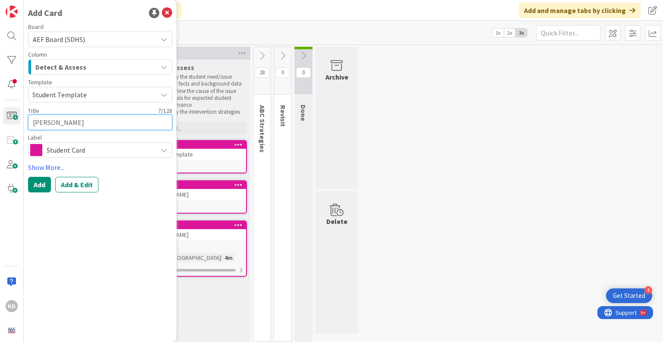
type textarea "x"
type textarea "[PERSON_NAME]"
type textarea "x"
type textarea "[PERSON_NAME]"
click at [76, 186] on button "Add & Edit" at bounding box center [76, 185] width 43 height 16
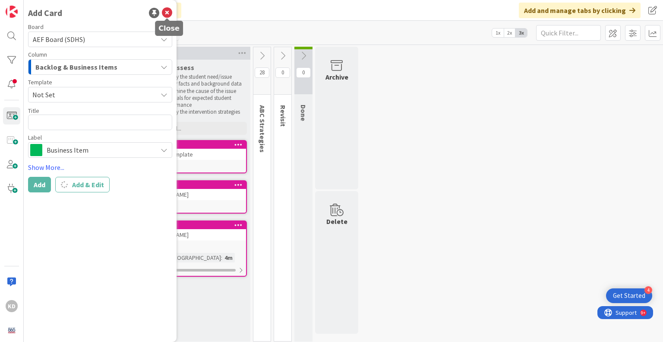
click at [162, 12] on icon at bounding box center [167, 13] width 10 height 10
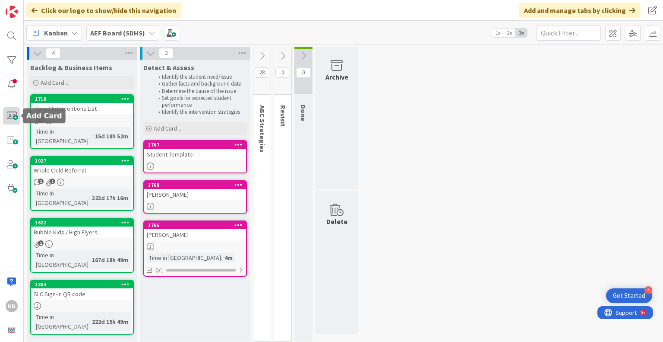
click at [10, 114] on span at bounding box center [11, 115] width 17 height 17
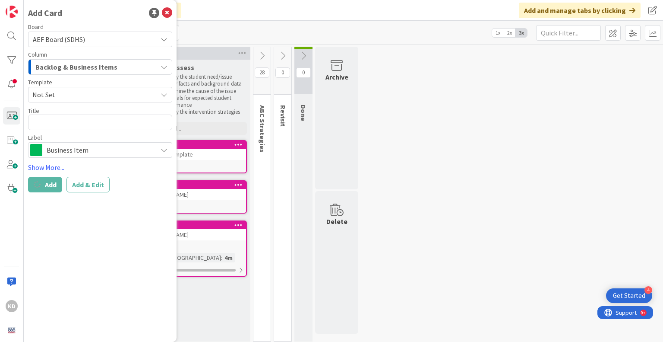
click at [57, 65] on span "Backlog & Business Items" at bounding box center [76, 66] width 82 height 11
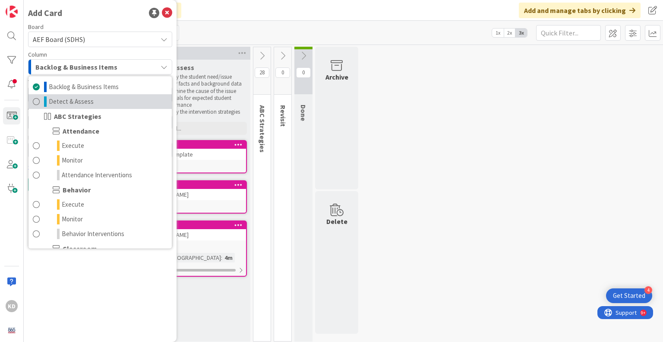
click at [35, 102] on span at bounding box center [36, 101] width 7 height 10
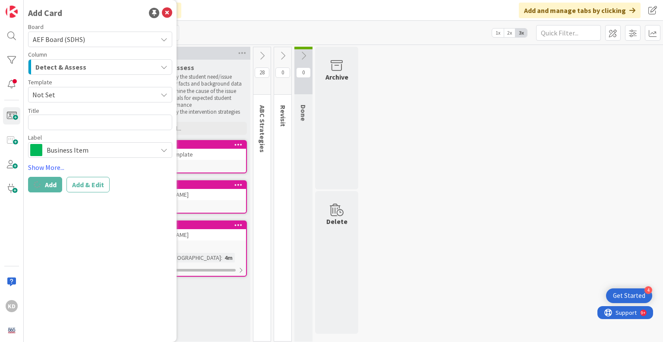
click at [52, 73] on div "Detect & Assess" at bounding box center [95, 67] width 124 height 14
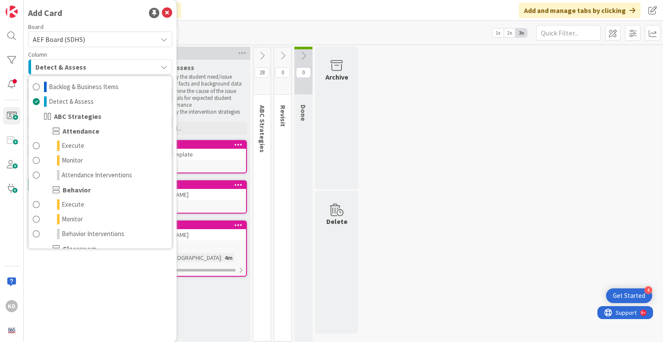
click at [52, 73] on div "Detect & Assess" at bounding box center [95, 67] width 124 height 14
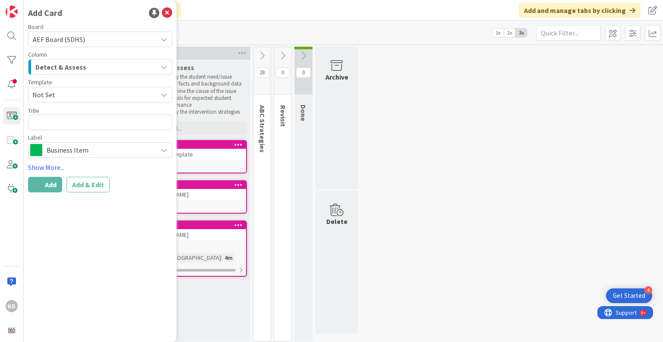
click at [52, 89] on span "Not Set" at bounding box center [91, 94] width 118 height 11
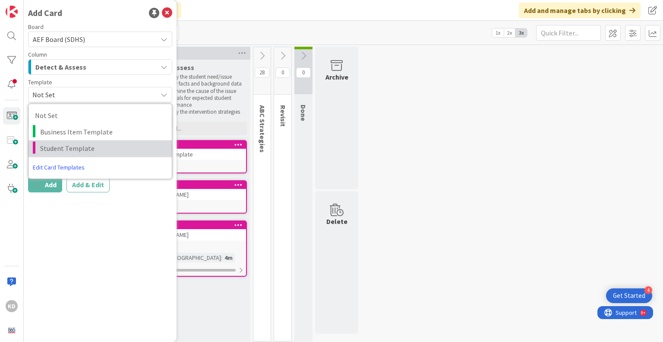
click at [59, 150] on span "Student Template" at bounding box center [102, 148] width 125 height 11
type textarea "x"
type textarea "Student Template"
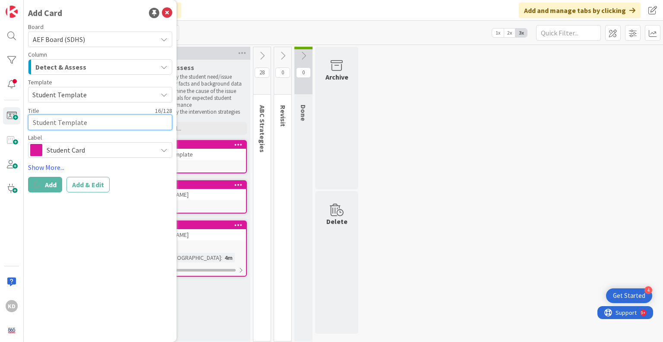
click at [55, 121] on textarea "Student Template" at bounding box center [100, 122] width 144 height 16
type textarea "x"
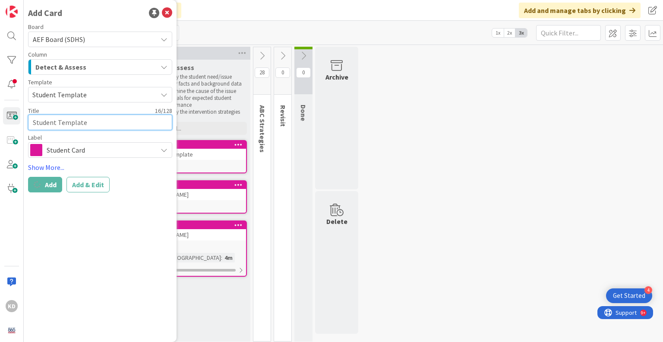
type textarea "C"
type textarea "x"
type textarea "Ca"
type textarea "x"
type textarea "Cae"
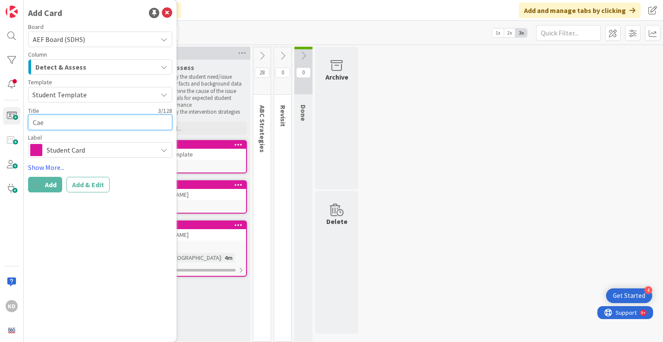
type textarea "x"
type textarea "Caedy"
type textarea "x"
type textarea "Caedyn"
type textarea "x"
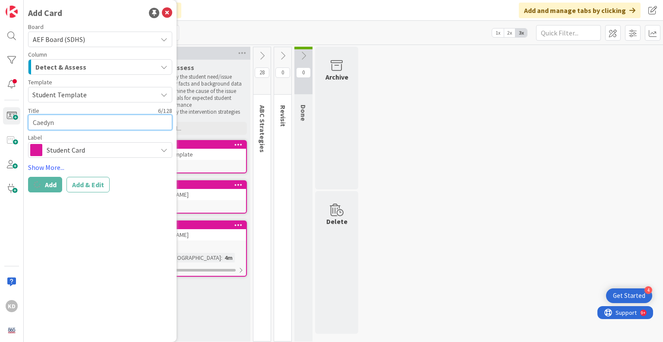
type textarea "Caedyn"
type textarea "x"
type textarea "Caedyn C"
type textarea "x"
type textarea "Caedyn Co"
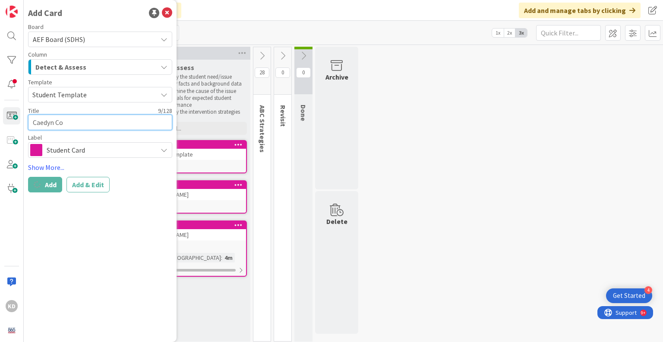
type textarea "x"
type textarea "Caedyn Colb"
type textarea "x"
type textarea "Caedyn Colbe"
type textarea "x"
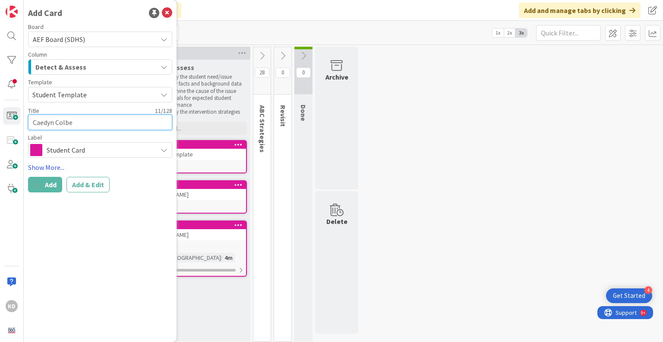
type textarea "Caedyn Colber"
type textarea "x"
type textarea "[PERSON_NAME]"
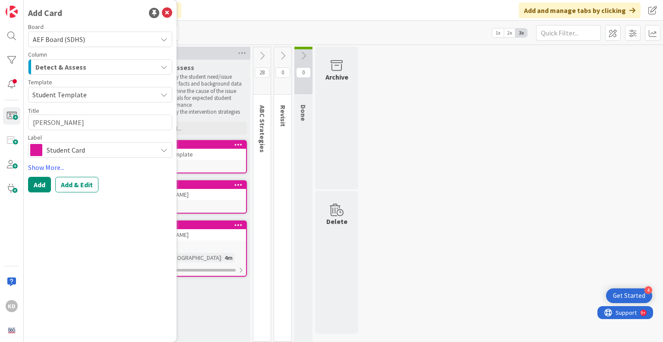
type textarea "x"
click at [40, 185] on button "Add" at bounding box center [39, 185] width 23 height 16
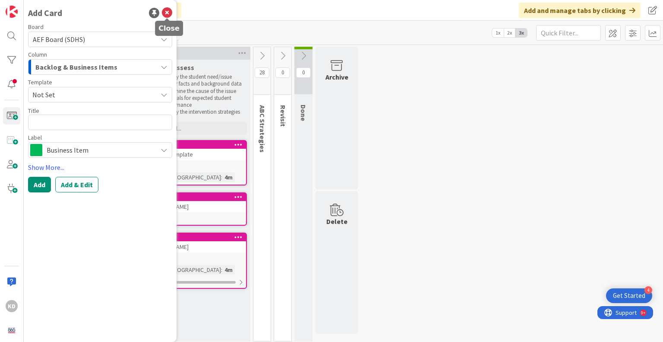
click at [171, 19] on div "Add Card" at bounding box center [100, 12] width 144 height 13
click at [168, 12] on icon at bounding box center [167, 13] width 10 height 10
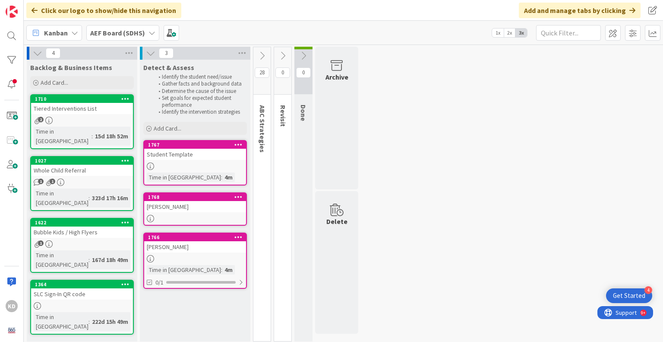
click at [199, 241] on div "[PERSON_NAME]" at bounding box center [195, 246] width 102 height 11
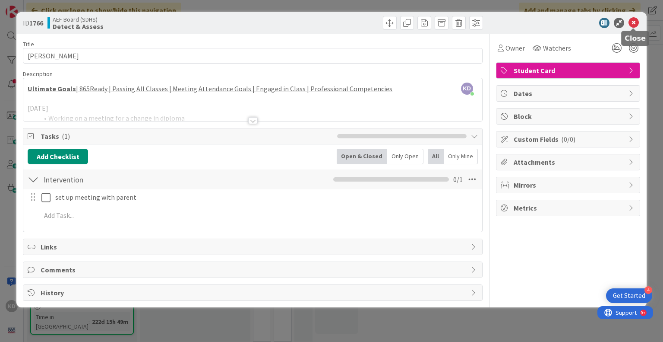
click at [634, 21] on icon at bounding box center [634, 23] width 10 height 10
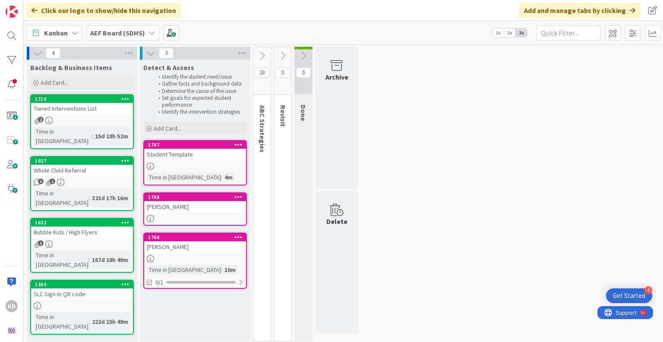
click at [204, 207] on div "[PERSON_NAME]" at bounding box center [195, 206] width 102 height 11
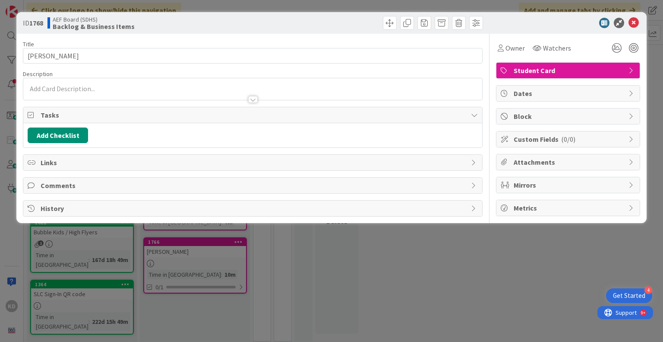
click at [175, 94] on div at bounding box center [252, 95] width 459 height 9
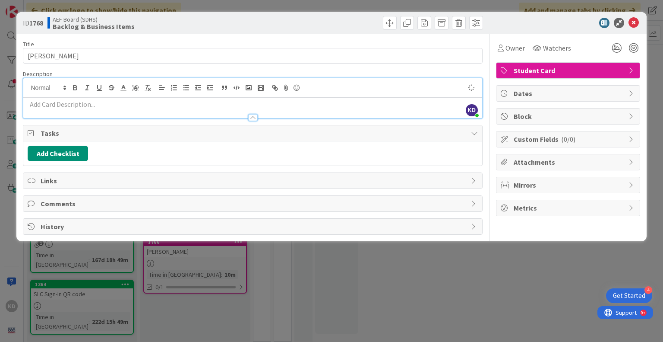
click at [180, 100] on p at bounding box center [253, 104] width 450 height 10
click at [634, 21] on icon at bounding box center [634, 23] width 10 height 10
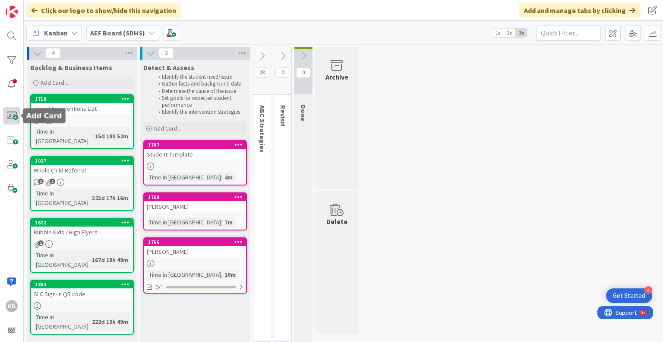
click at [10, 117] on span at bounding box center [11, 115] width 17 height 17
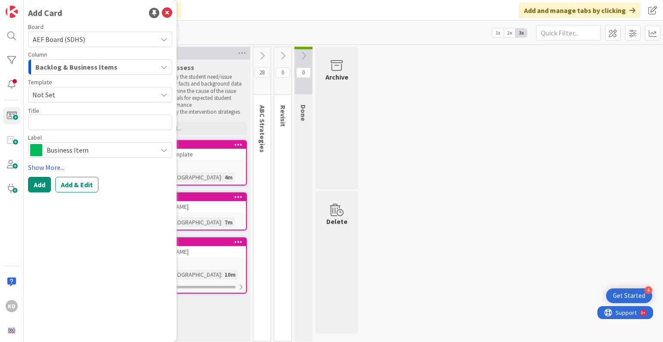
click at [61, 62] on span "Backlog & Business Items" at bounding box center [76, 66] width 82 height 11
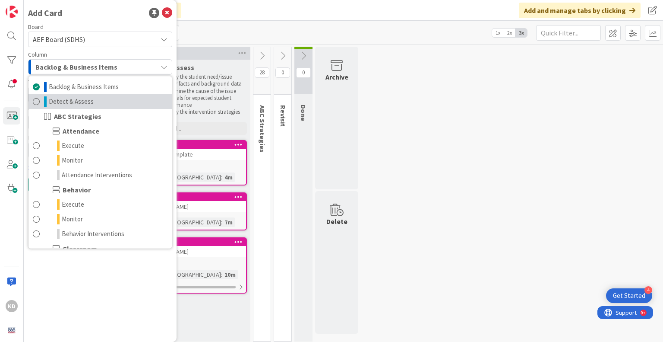
click at [60, 101] on span "Detect & Assess" at bounding box center [71, 101] width 45 height 10
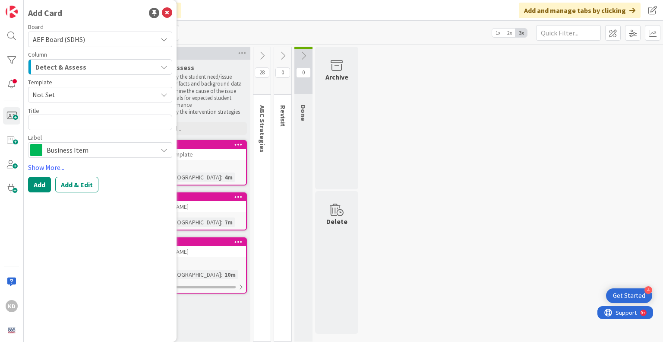
click at [57, 41] on span "AEF Board (SDHS)" at bounding box center [59, 39] width 52 height 9
click at [63, 91] on span "Not Set" at bounding box center [91, 94] width 118 height 11
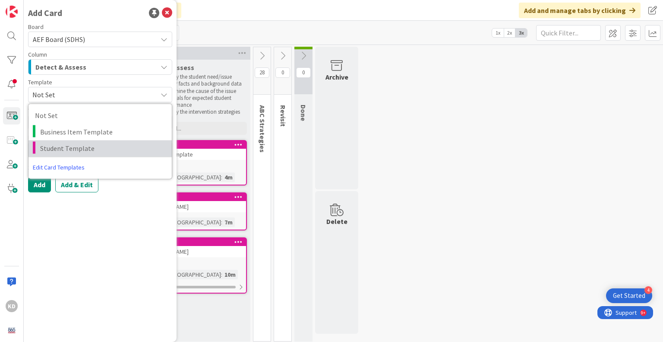
click at [69, 148] on span "Student Template" at bounding box center [102, 148] width 125 height 11
type textarea "x"
type textarea "Student Template"
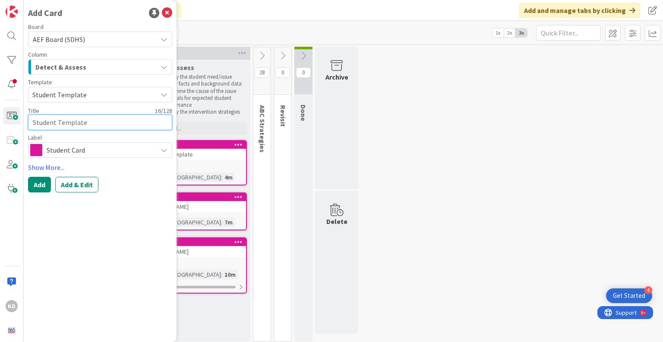
click at [61, 121] on textarea "Student Template" at bounding box center [100, 122] width 144 height 16
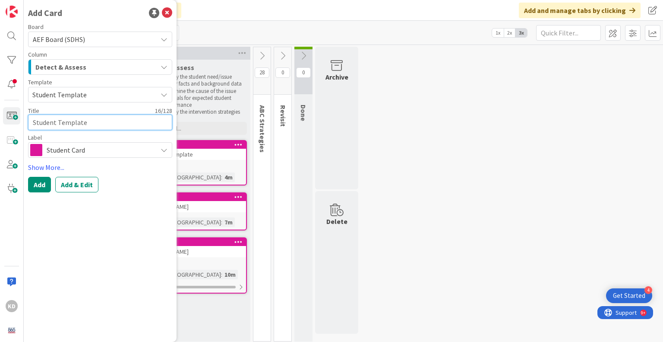
click at [61, 121] on textarea "Student Template" at bounding box center [100, 122] width 144 height 16
type textarea "x"
type textarea "G"
type textarea "x"
type textarea "Gi"
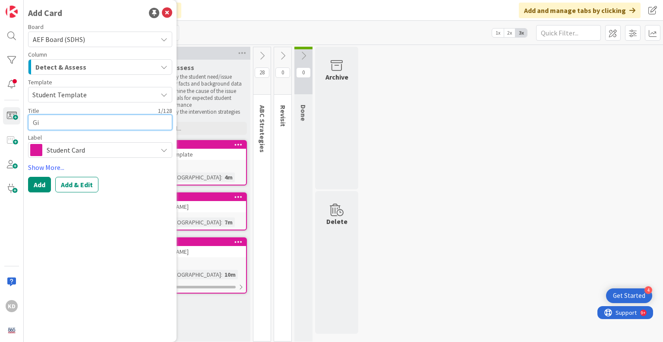
type textarea "x"
type textarea "Gio"
type textarea "x"
type textarea "Gio"
type textarea "x"
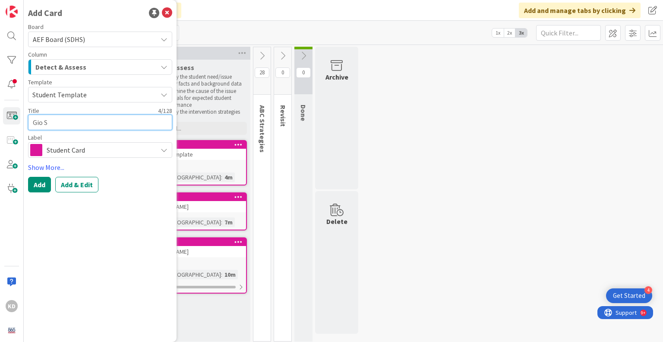
type textarea "[PERSON_NAME]"
type textarea "x"
type textarea "Gio S"
type textarea "x"
type textarea "[PERSON_NAME]"
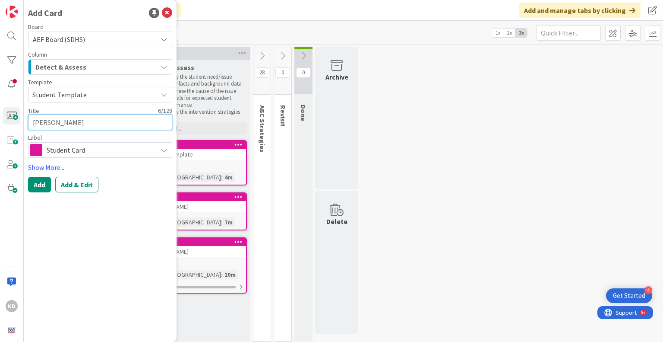
type textarea "x"
type textarea "[PERSON_NAME]"
type textarea "x"
type textarea "Gio Silv"
type textarea "x"
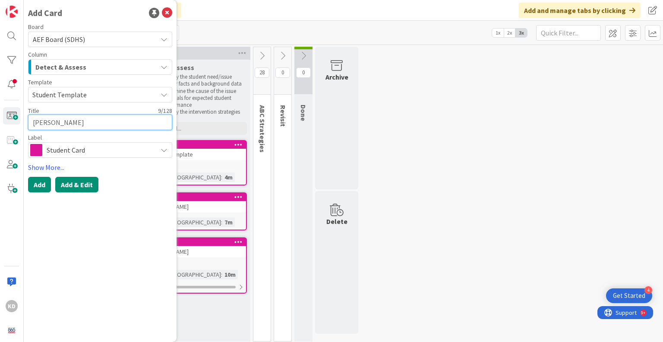
type textarea "[PERSON_NAME]"
click at [79, 186] on button "Add & Edit" at bounding box center [76, 185] width 43 height 16
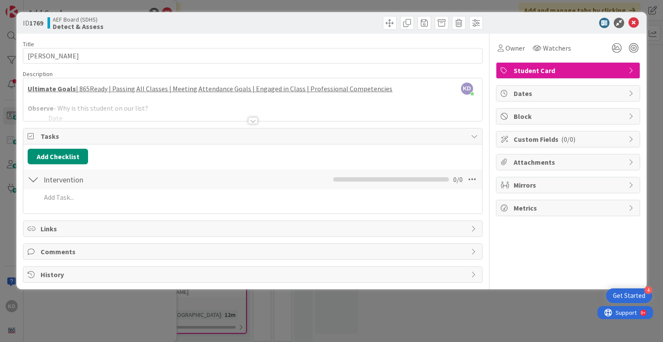
click at [254, 122] on div at bounding box center [253, 120] width 10 height 7
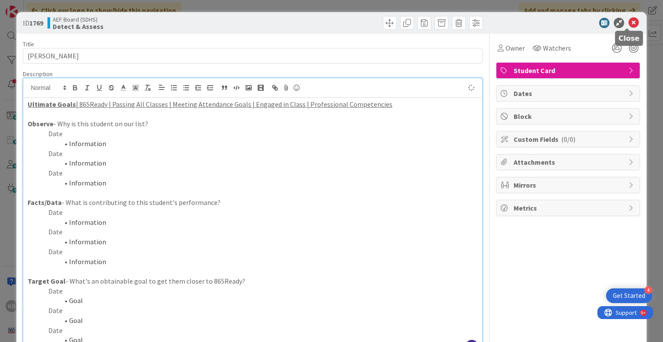
click at [629, 22] on icon at bounding box center [634, 23] width 10 height 10
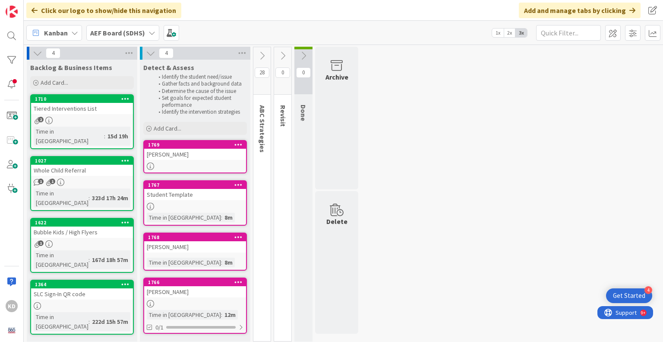
click at [149, 55] on icon at bounding box center [151, 53] width 10 height 10
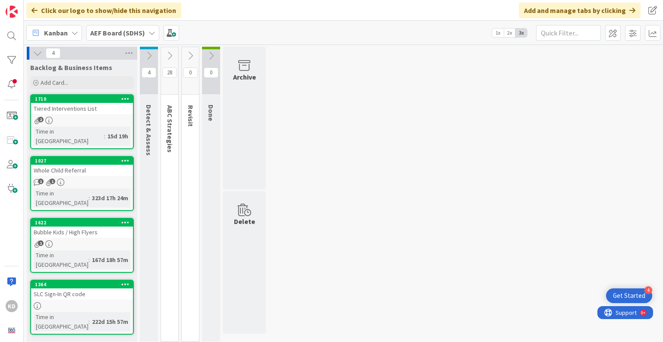
click at [149, 55] on icon at bounding box center [149, 56] width 10 height 10
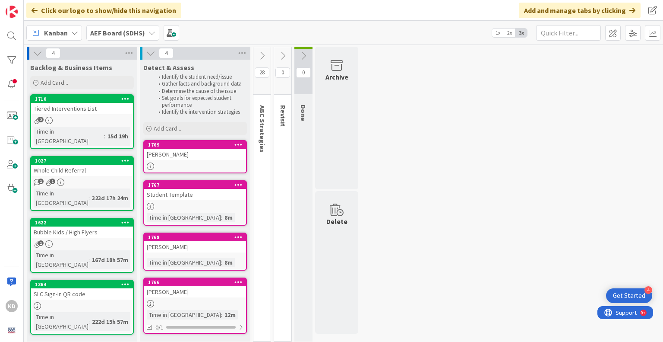
scroll to position [1, 0]
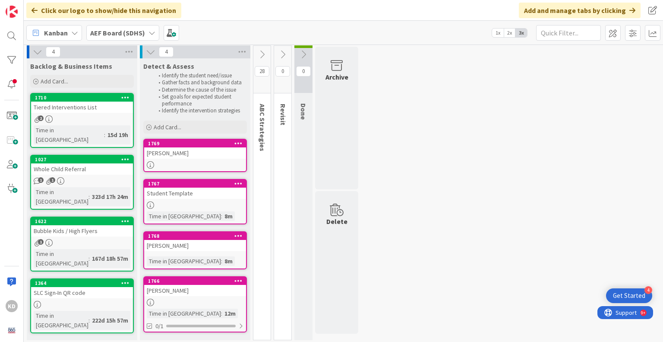
click at [234, 181] on div at bounding box center [239, 184] width 16 height 6
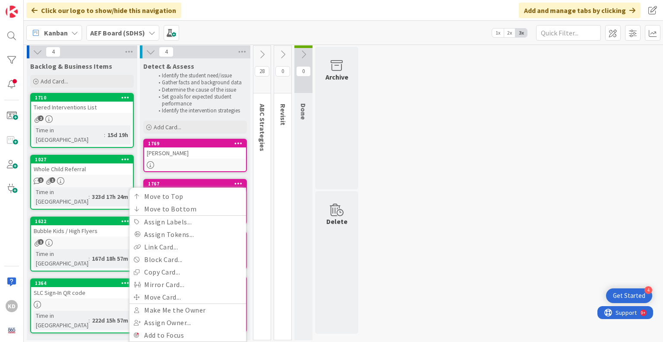
click at [234, 181] on div at bounding box center [239, 184] width 16 height 6
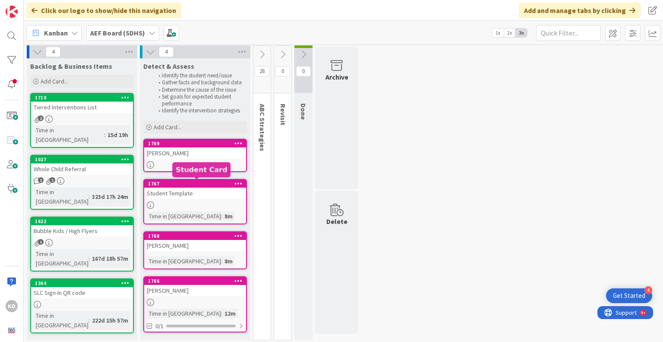
click at [229, 181] on div "1767" at bounding box center [197, 184] width 98 height 6
click at [215, 194] on div "Student Template" at bounding box center [195, 192] width 102 height 11
click at [146, 50] on icon at bounding box center [151, 52] width 10 height 10
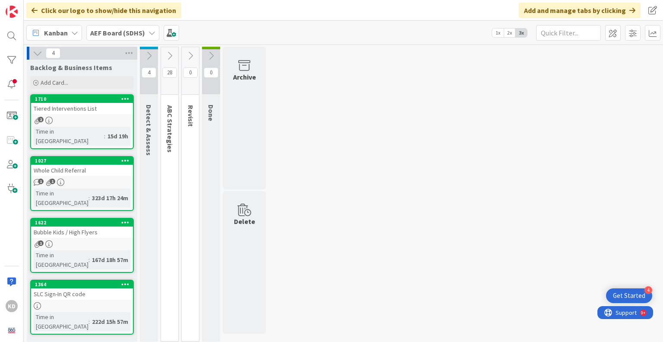
click at [38, 53] on icon at bounding box center [38, 53] width 10 height 10
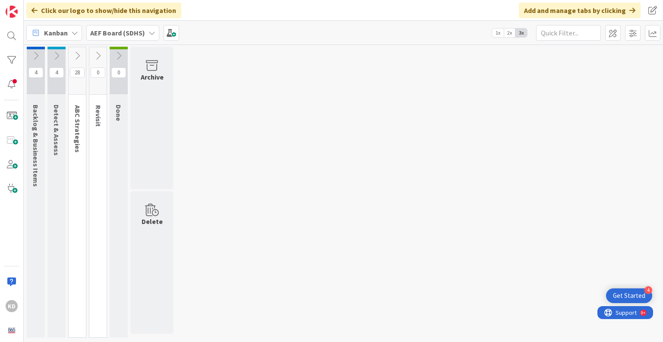
click at [205, 87] on div "4 Backlog & Business Items 4 Detect & Assess Identify the student need/issue Ga…" at bounding box center [343, 194] width 636 height 295
